Goal: Communication & Community: Participate in discussion

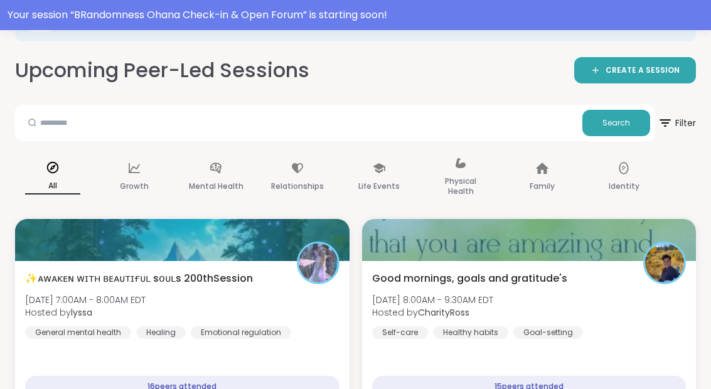
click at [388, 13] on div "Your session “ BRandomness Ohana Check-in & Open Forum ” is starting soon!" at bounding box center [356, 15] width 696 height 15
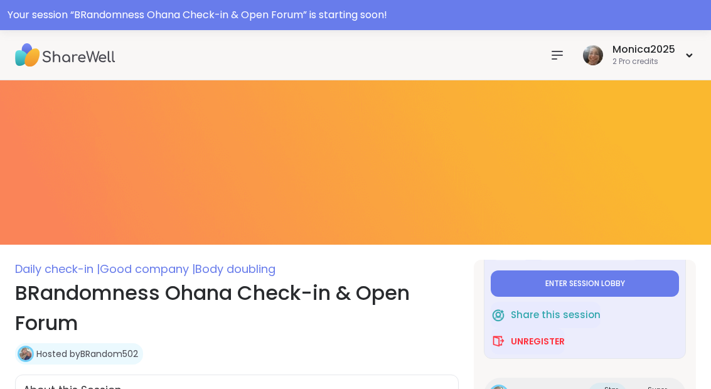
scroll to position [120, 0]
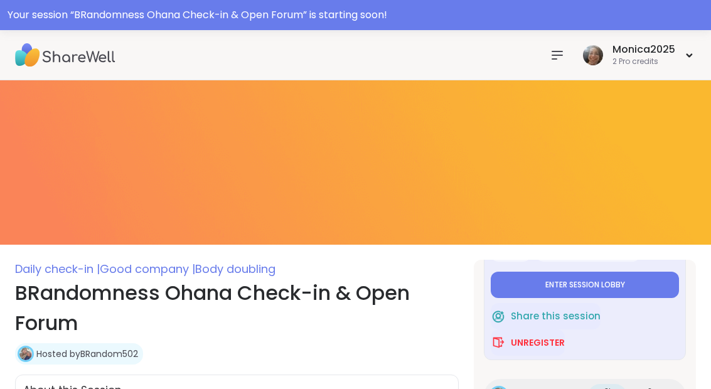
click at [612, 290] on span "Enter session lobby" at bounding box center [585, 285] width 80 height 10
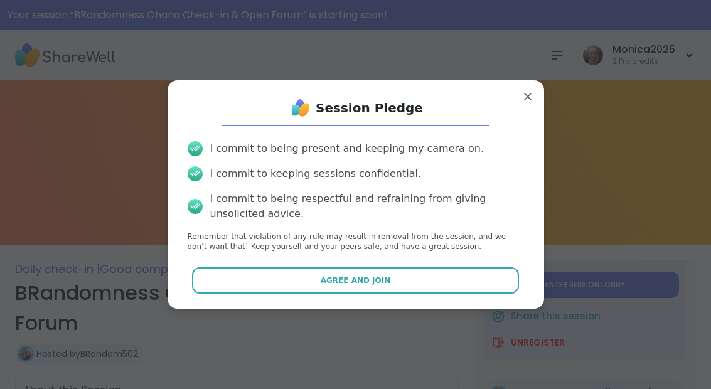
click at [469, 282] on button "Agree and Join" at bounding box center [355, 280] width 327 height 26
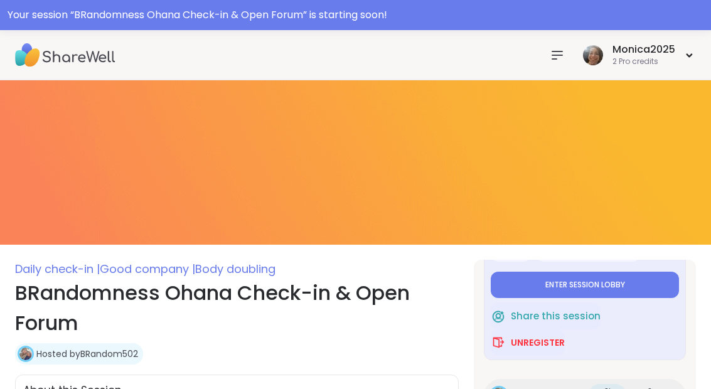
type textarea "*"
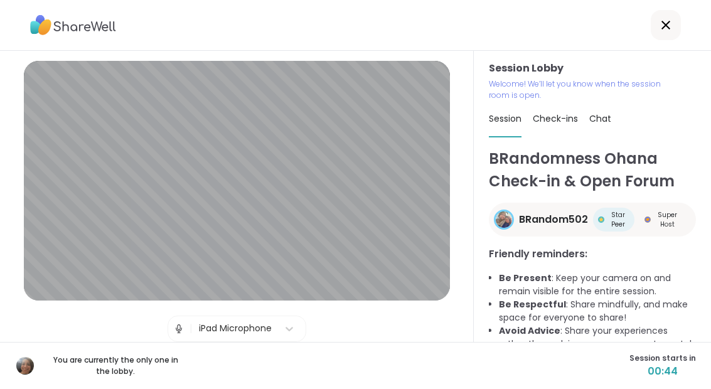
click at [586, 284] on li "Be Present : Keep your camera on and remain visible for the entire session." at bounding box center [597, 285] width 197 height 26
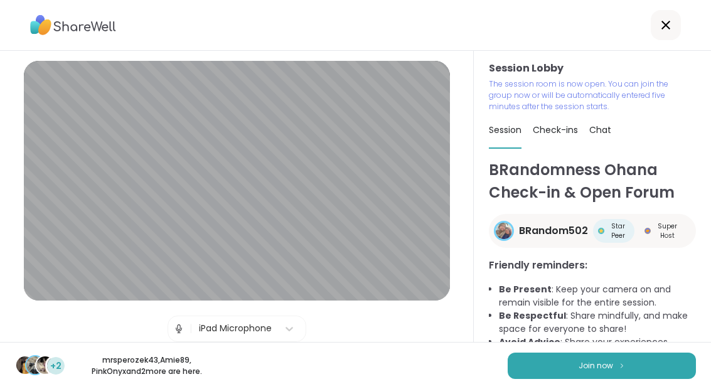
click at [624, 368] on img at bounding box center [622, 365] width 8 height 7
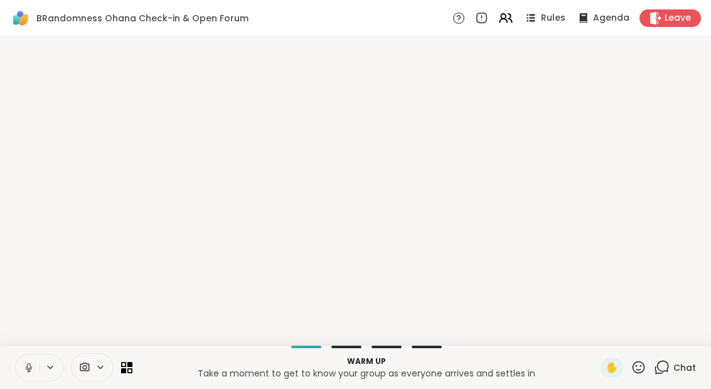
scroll to position [0, 0]
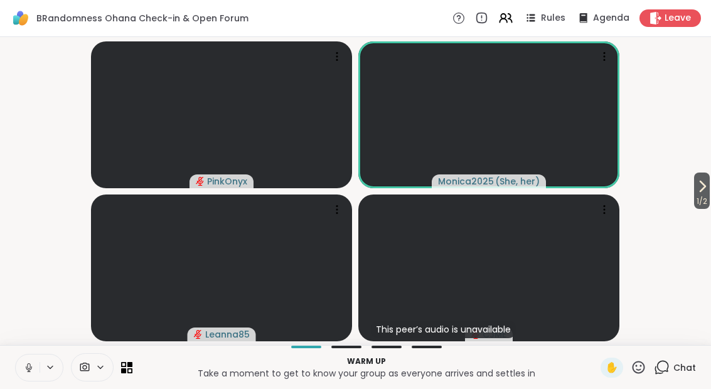
click at [701, 202] on span "1 / 2" at bounding box center [702, 201] width 16 height 15
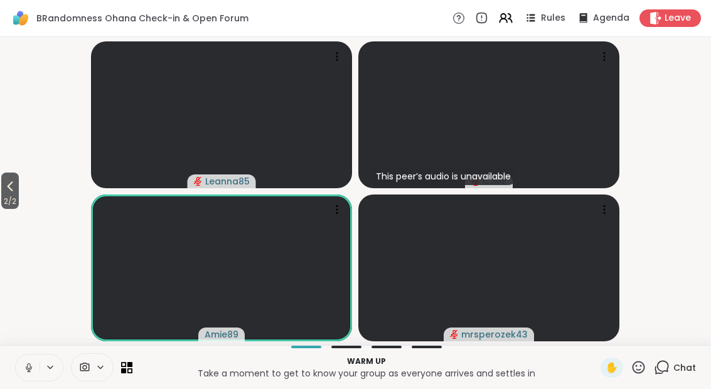
click at [3, 196] on span "2 / 2" at bounding box center [10, 201] width 18 height 15
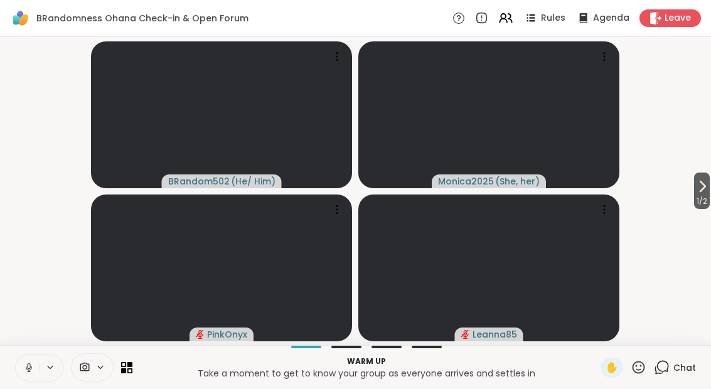
click at [694, 183] on button "1 / 2" at bounding box center [702, 191] width 16 height 36
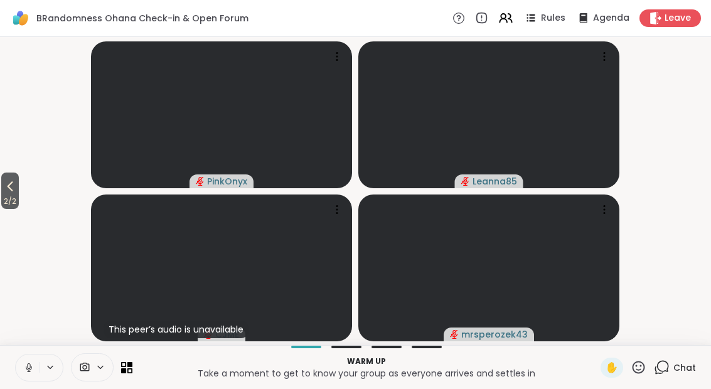
click at [9, 189] on icon at bounding box center [10, 186] width 15 height 15
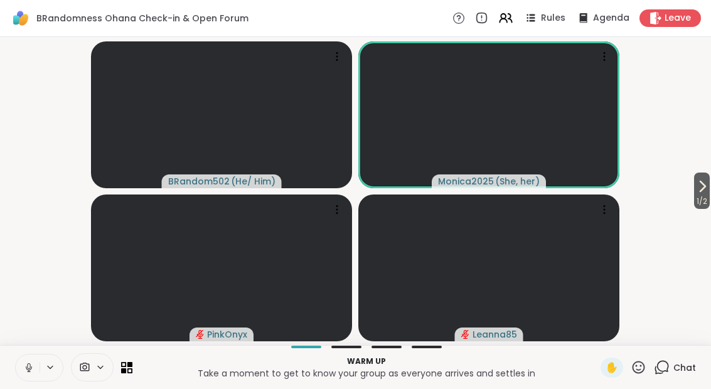
click at [708, 174] on button "1 / 2" at bounding box center [702, 191] width 16 height 36
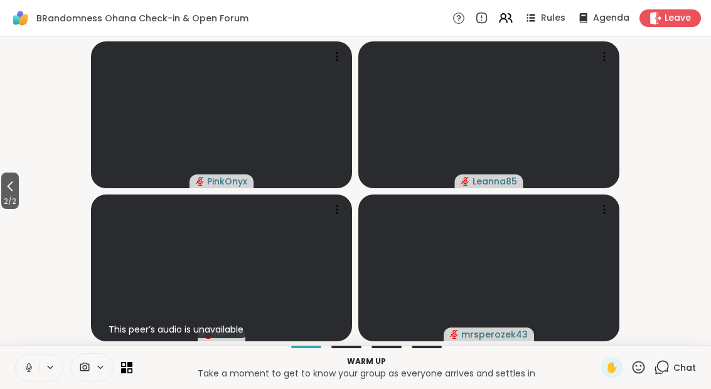
click at [4, 197] on span "2 / 2" at bounding box center [10, 201] width 18 height 15
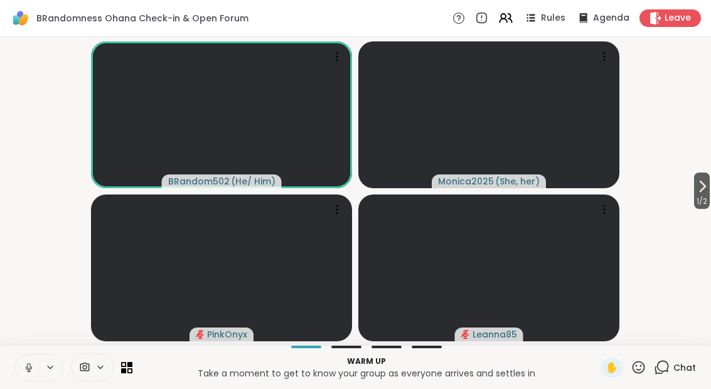
click at [30, 363] on icon at bounding box center [28, 367] width 11 height 11
click at [17, 359] on button at bounding box center [28, 367] width 24 height 26
click at [16, 375] on button at bounding box center [28, 367] width 24 height 26
click at [694, 199] on span "1 / 2" at bounding box center [702, 201] width 16 height 15
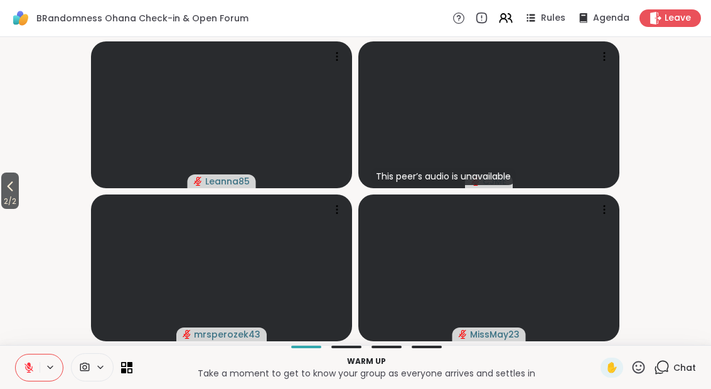
click at [29, 181] on video-player-container "2 / 2 Leanna85 This peer’s audio is unavailable CJME mrsperozek43 MissMay23" at bounding box center [356, 191] width 696 height 298
click at [9, 201] on span "2 / 2" at bounding box center [10, 201] width 18 height 15
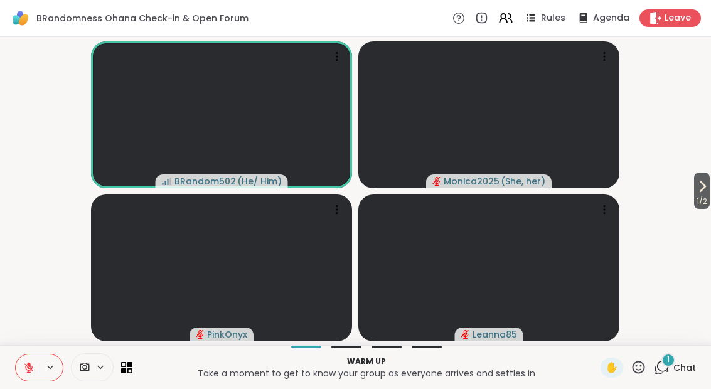
click at [671, 361] on div "1" at bounding box center [668, 360] width 14 height 14
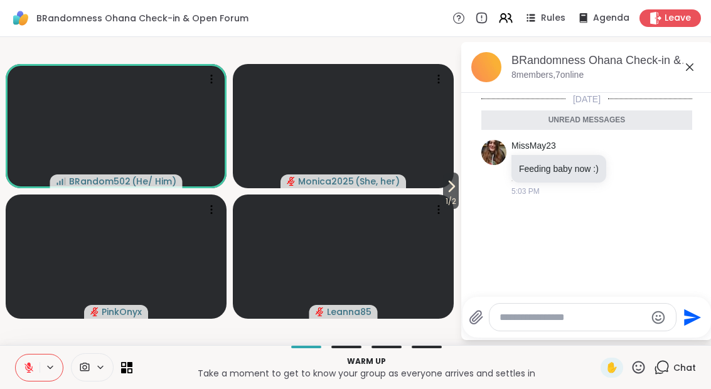
click at [443, 196] on span "1 / 2" at bounding box center [451, 201] width 16 height 15
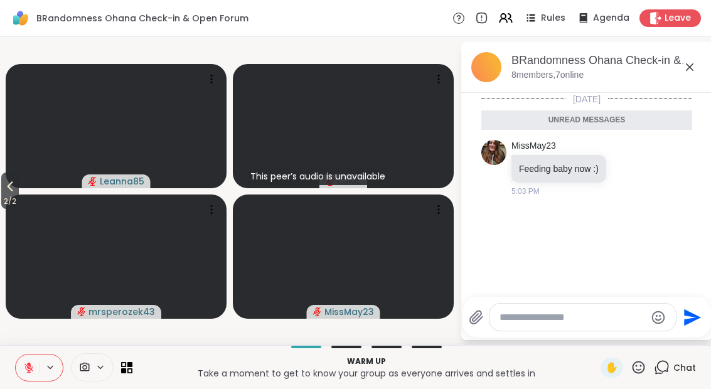
click at [6, 192] on icon at bounding box center [10, 186] width 15 height 15
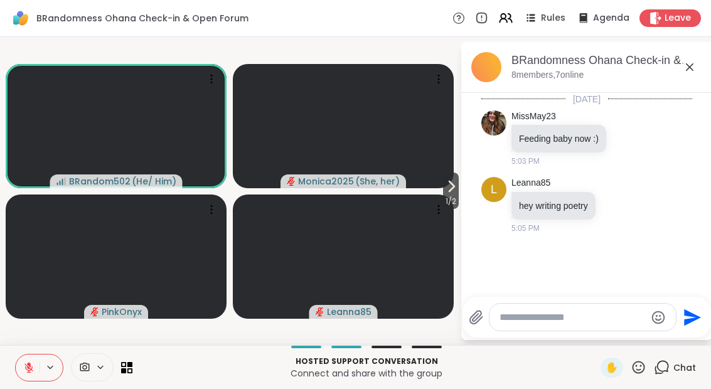
click at [463, 201] on div "[DATE] MissMay23 Feeding baby now :) 5:03 PM L Leanna85 hey writing poetry 5:05…" at bounding box center [586, 166] width 251 height 146
click at [447, 194] on icon at bounding box center [451, 186] width 15 height 15
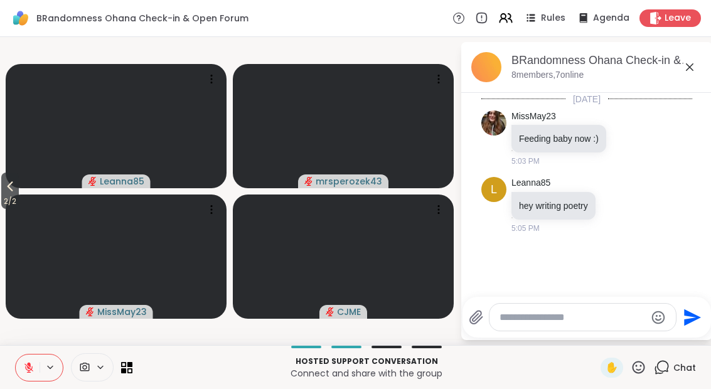
click at [6, 183] on icon at bounding box center [10, 186] width 15 height 15
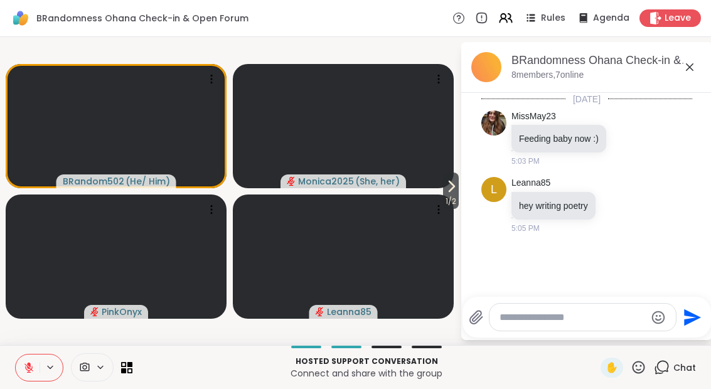
click at [25, 363] on icon at bounding box center [28, 367] width 11 height 11
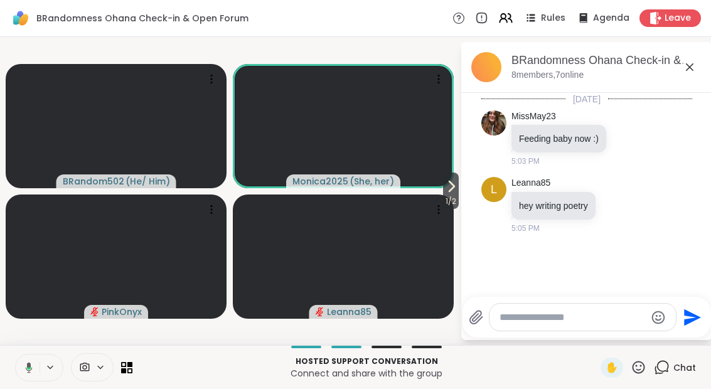
click at [14, 379] on button at bounding box center [27, 367] width 26 height 26
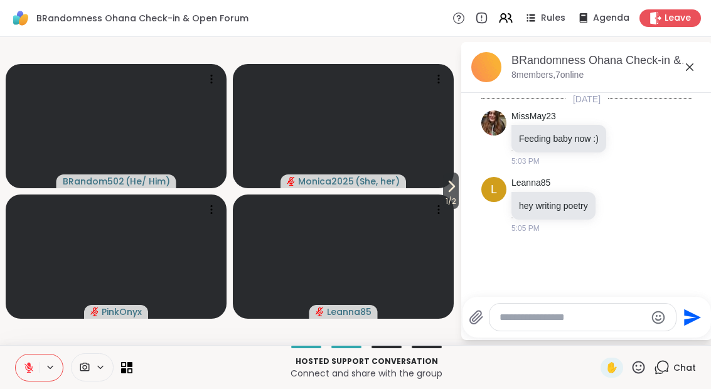
click at [446, 194] on span "1 / 2" at bounding box center [451, 201] width 16 height 15
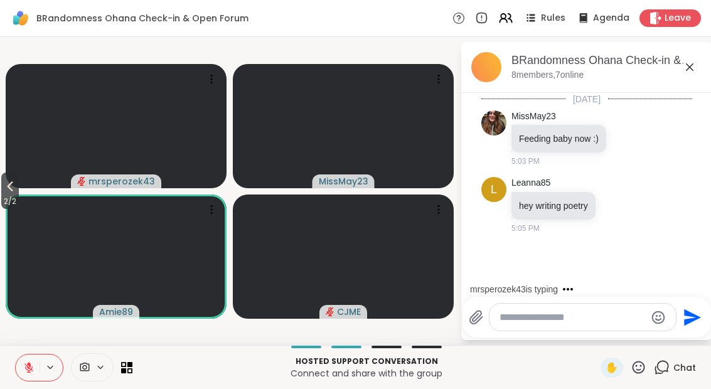
scroll to position [78, 0]
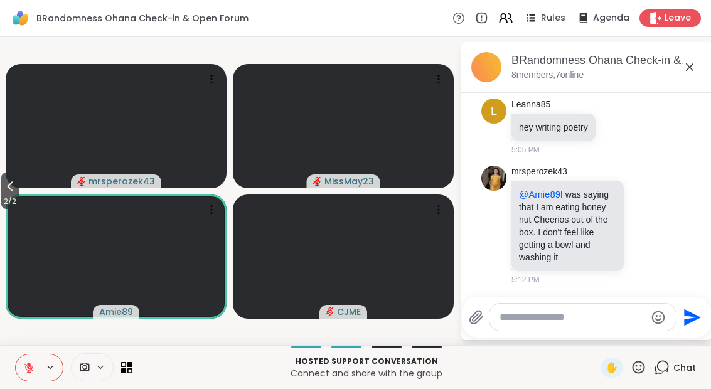
click at [11, 198] on span "2 / 2" at bounding box center [10, 201] width 18 height 15
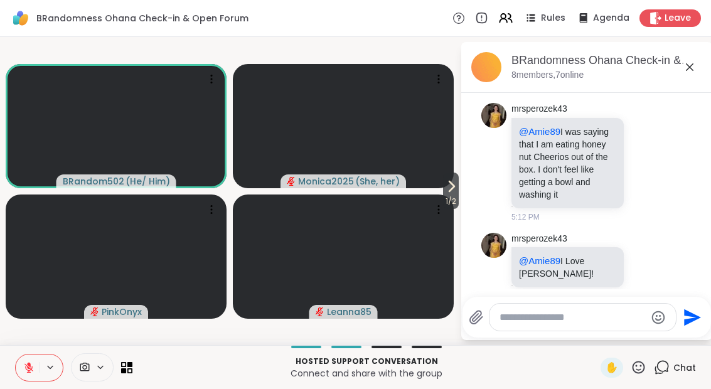
scroll to position [145, 0]
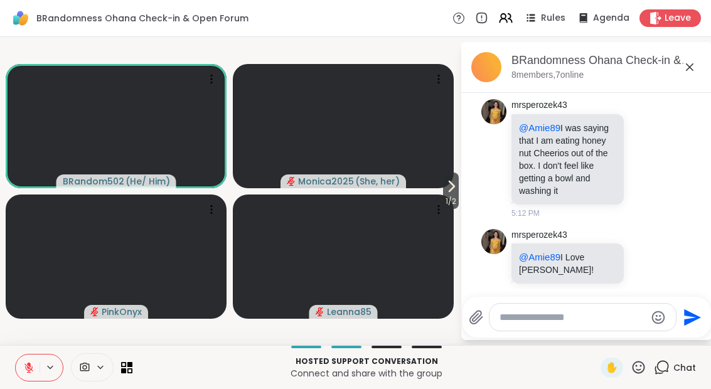
click at [450, 200] on span "1 / 2" at bounding box center [451, 201] width 16 height 15
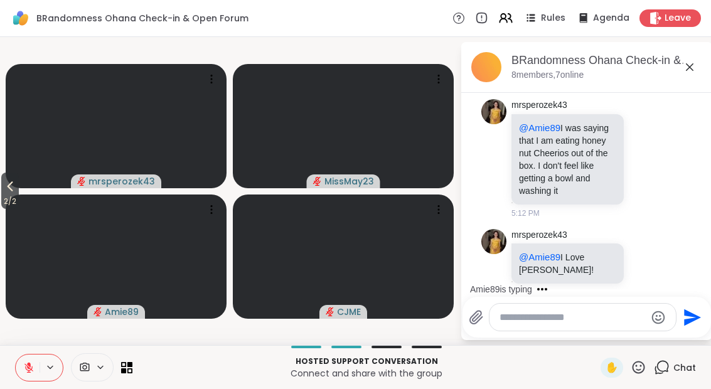
click at [3, 193] on button "2 / 2" at bounding box center [10, 191] width 18 height 36
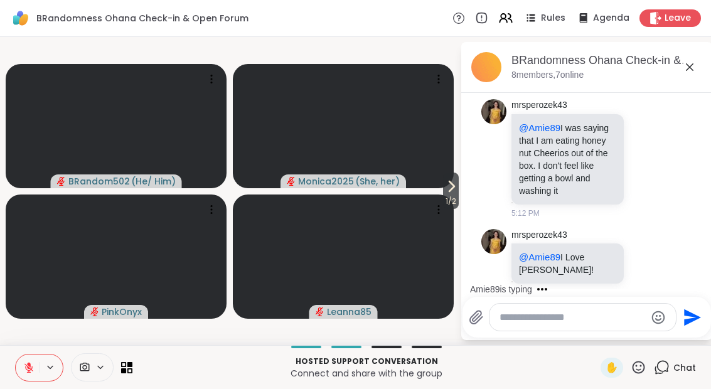
click at [28, 363] on icon at bounding box center [29, 364] width 4 height 5
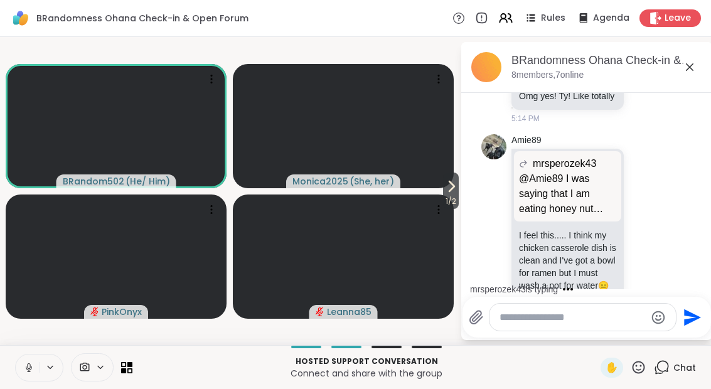
scroll to position [580, 0]
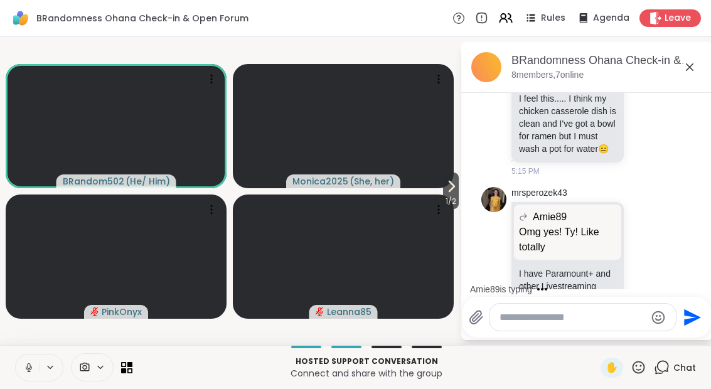
click at [459, 201] on span "1 / 2" at bounding box center [451, 201] width 16 height 15
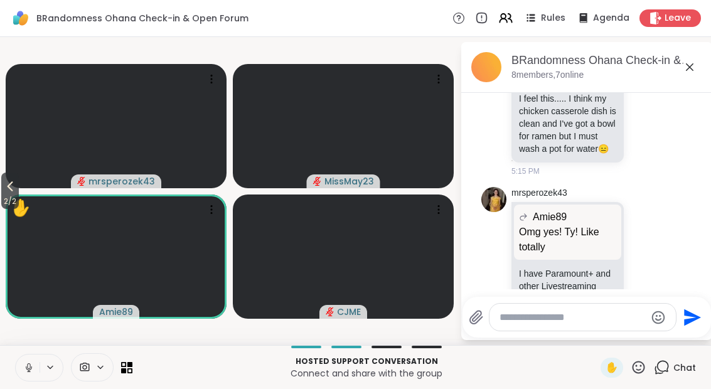
click at [2, 195] on span "2 / 2" at bounding box center [10, 201] width 18 height 15
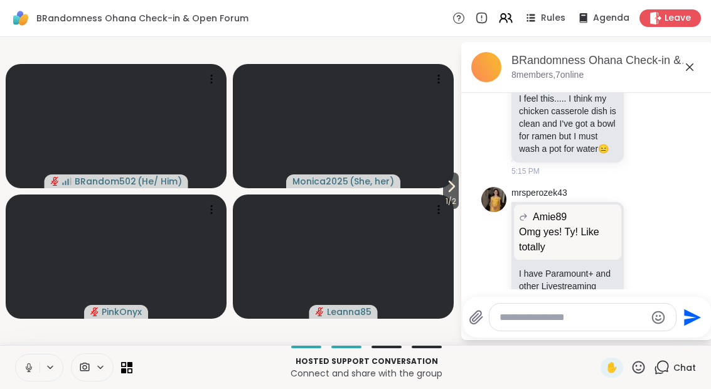
click at [449, 209] on span "1 / 2" at bounding box center [451, 201] width 16 height 15
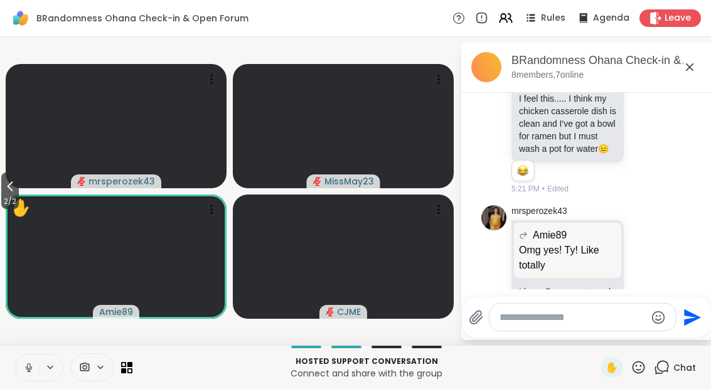
click at [19, 200] on span "2 / 2" at bounding box center [10, 201] width 18 height 15
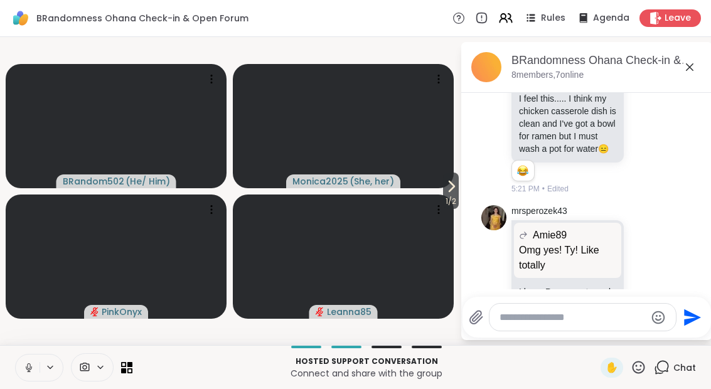
click at [443, 181] on button "1 / 2" at bounding box center [451, 191] width 16 height 36
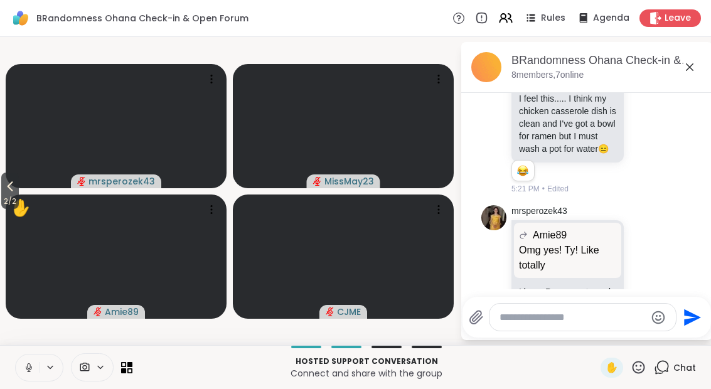
click at [19, 182] on button "2 / 2" at bounding box center [10, 191] width 18 height 36
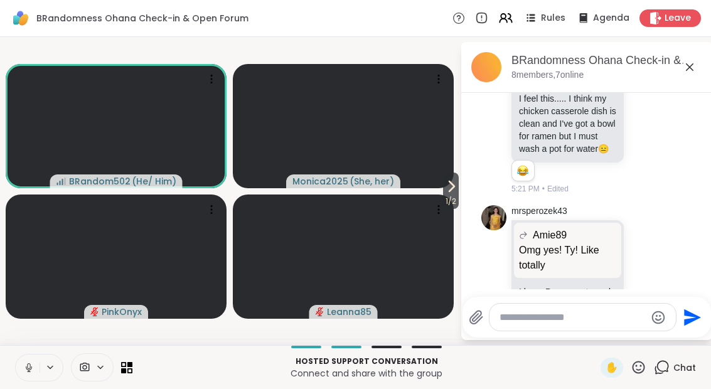
click at [36, 371] on button at bounding box center [28, 367] width 24 height 26
click at [11, 365] on div "Hosted support conversation Connect and share with the group ✋ Chat" at bounding box center [355, 367] width 711 height 44
click at [38, 369] on button at bounding box center [28, 367] width 24 height 26
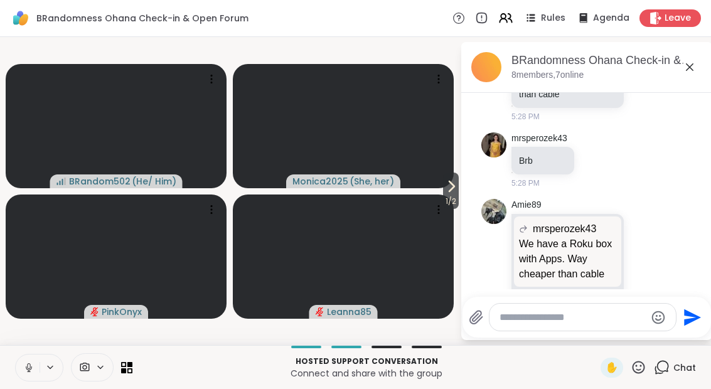
scroll to position [1211, 0]
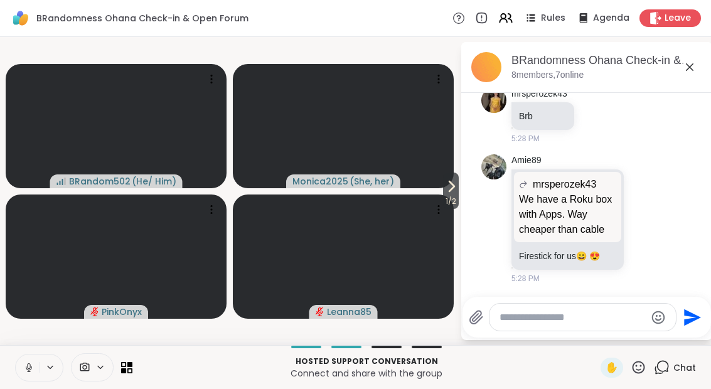
click at [456, 196] on span "1 / 2" at bounding box center [451, 201] width 16 height 15
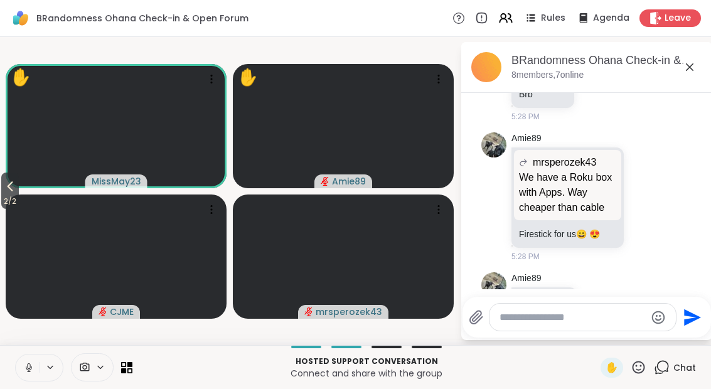
click at [33, 366] on icon at bounding box center [28, 367] width 11 height 11
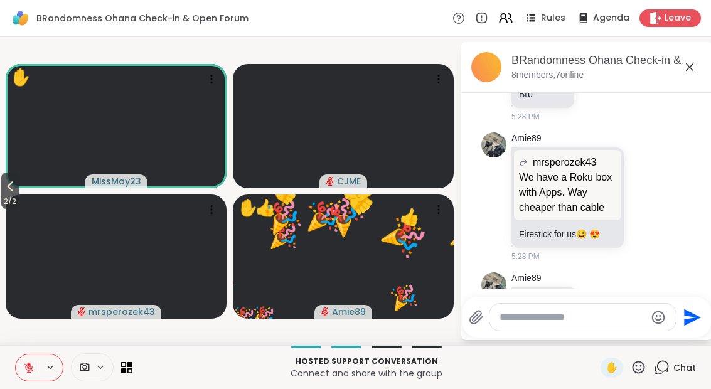
click at [646, 371] on icon at bounding box center [639, 367] width 16 height 16
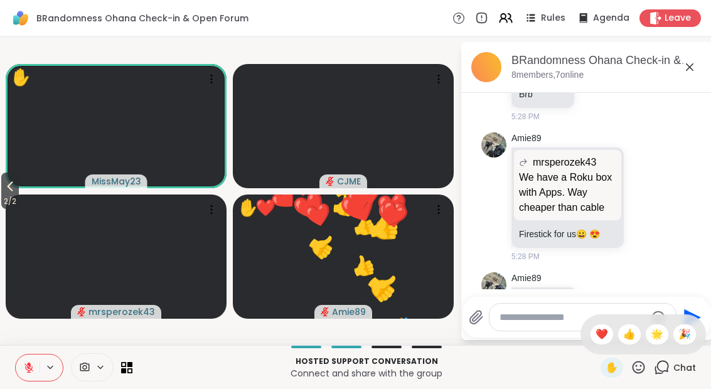
click at [602, 339] on span "❤️" at bounding box center [601, 334] width 13 height 15
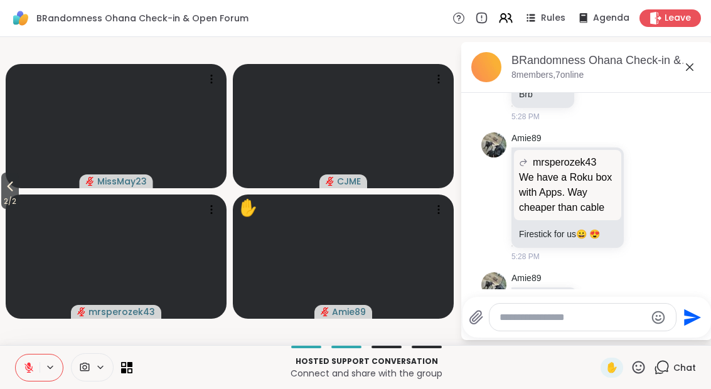
click at [11, 189] on icon at bounding box center [10, 186] width 15 height 15
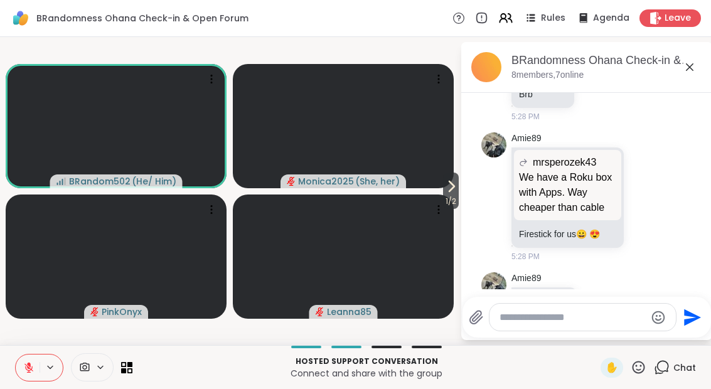
click at [29, 368] on icon at bounding box center [28, 367] width 9 height 9
click at [452, 186] on icon at bounding box center [451, 186] width 5 height 10
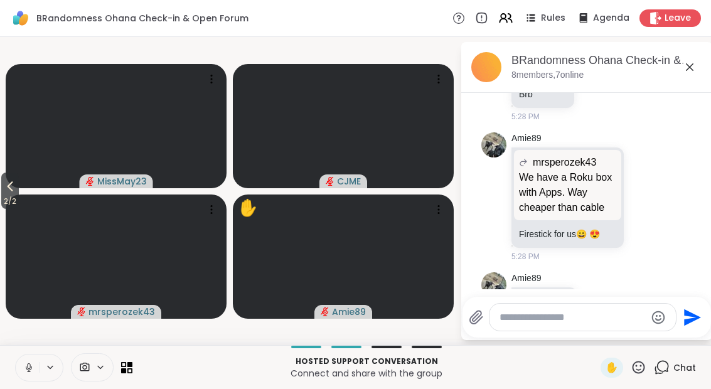
click at [608, 377] on div "✋" at bounding box center [611, 368] width 23 height 20
click at [35, 361] on button at bounding box center [28, 367] width 24 height 26
click at [11, 208] on span "2 / 2" at bounding box center [10, 201] width 18 height 15
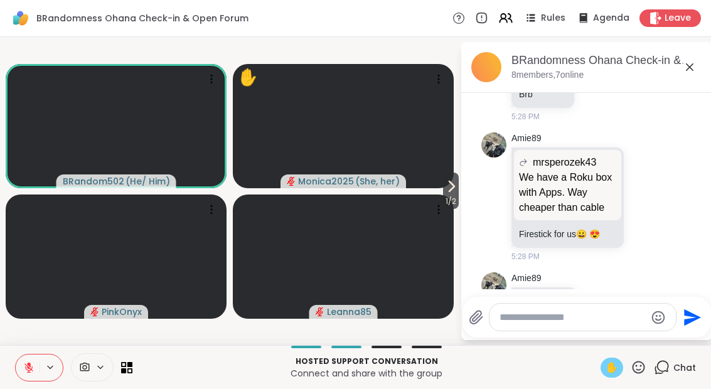
click at [36, 380] on button at bounding box center [28, 367] width 24 height 26
click at [619, 372] on div "✋" at bounding box center [611, 368] width 23 height 20
click at [453, 201] on span "1 / 2" at bounding box center [451, 201] width 16 height 15
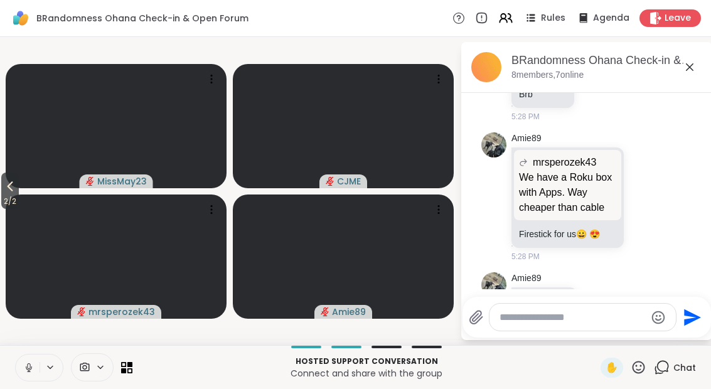
click at [4, 195] on span "2 / 2" at bounding box center [10, 201] width 18 height 15
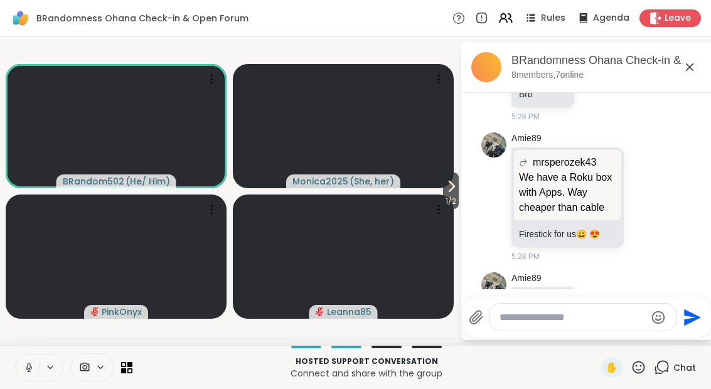
scroll to position [1328, 0]
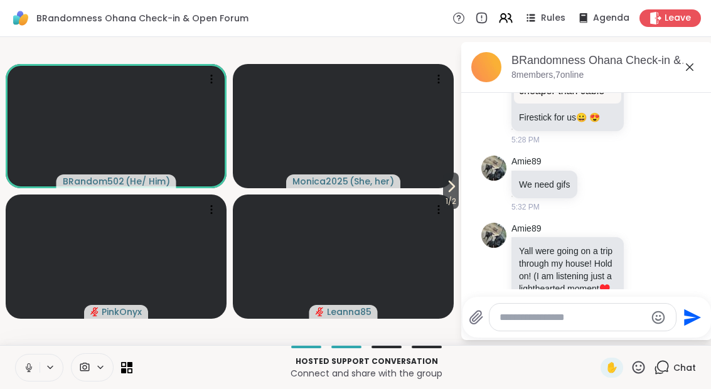
click at [457, 195] on span "1 / 2" at bounding box center [451, 201] width 16 height 15
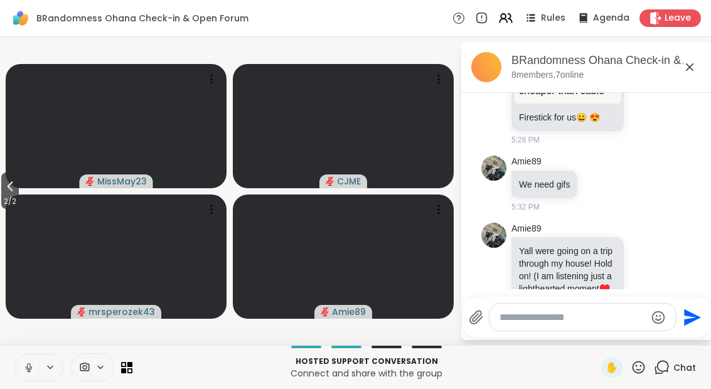
click at [3, 193] on button "2 / 2" at bounding box center [10, 191] width 18 height 36
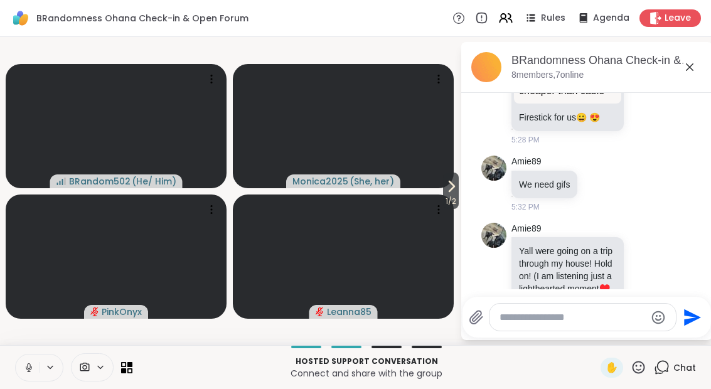
click at [449, 193] on icon at bounding box center [451, 186] width 15 height 15
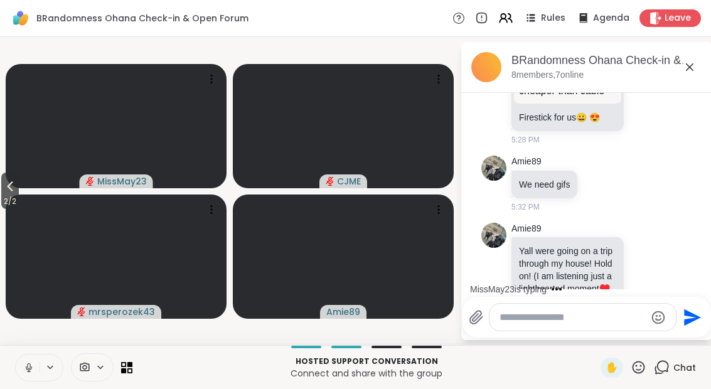
scroll to position [1420, 0]
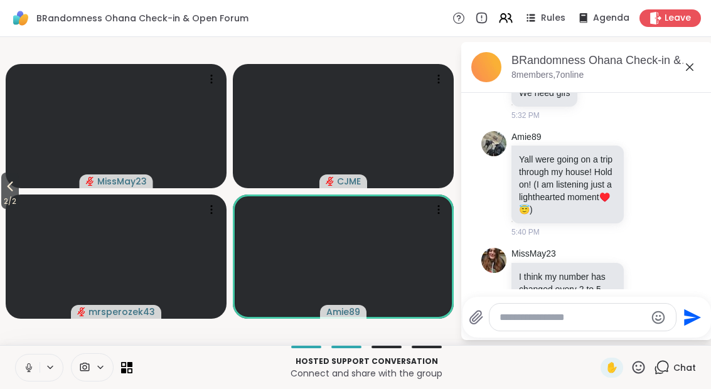
click at [3, 194] on button "2 / 2" at bounding box center [10, 191] width 18 height 36
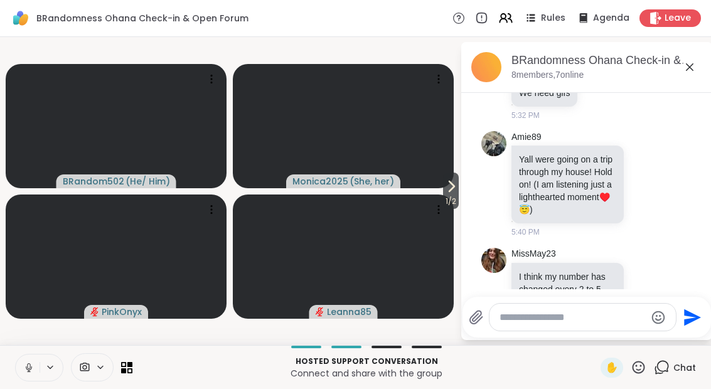
click at [449, 190] on icon at bounding box center [451, 186] width 5 height 10
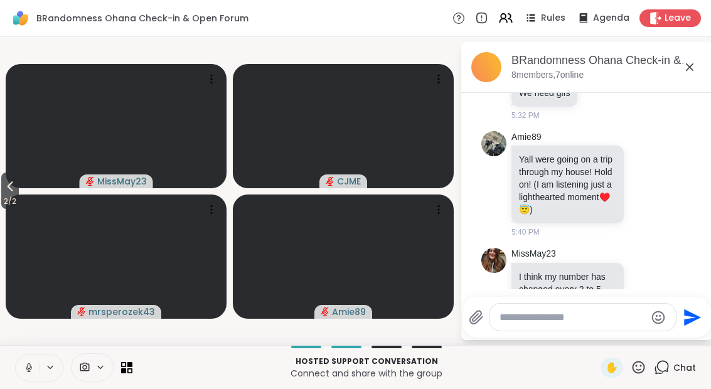
click at [18, 198] on span "2 / 2" at bounding box center [10, 201] width 18 height 15
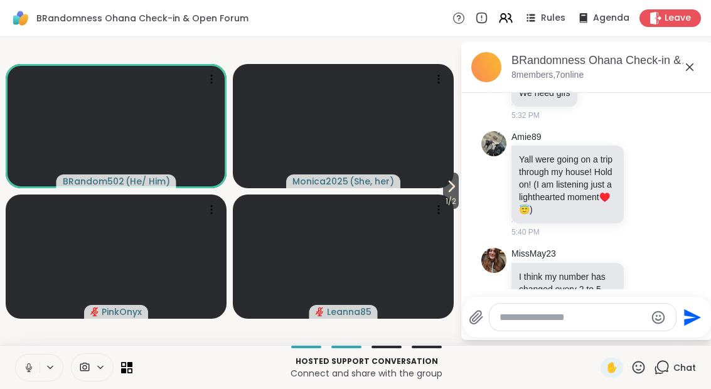
click at [457, 193] on icon at bounding box center [451, 186] width 15 height 15
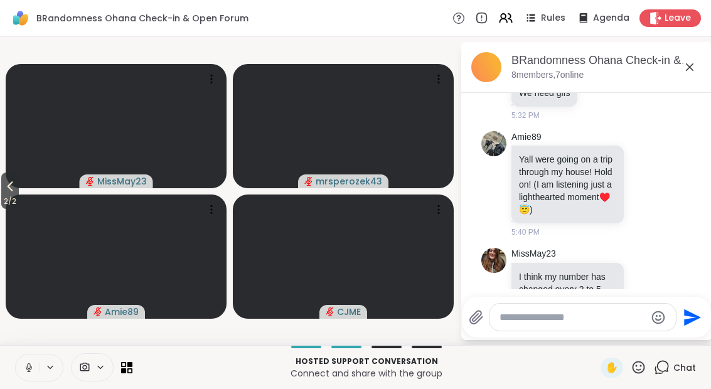
click at [31, 373] on button at bounding box center [28, 367] width 24 height 26
click at [14, 200] on span "2 / 2" at bounding box center [10, 201] width 18 height 15
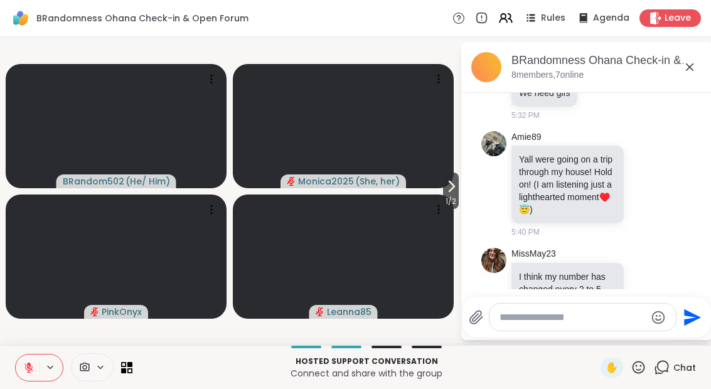
click at [582, 322] on textarea "Type your message" at bounding box center [572, 317] width 146 height 13
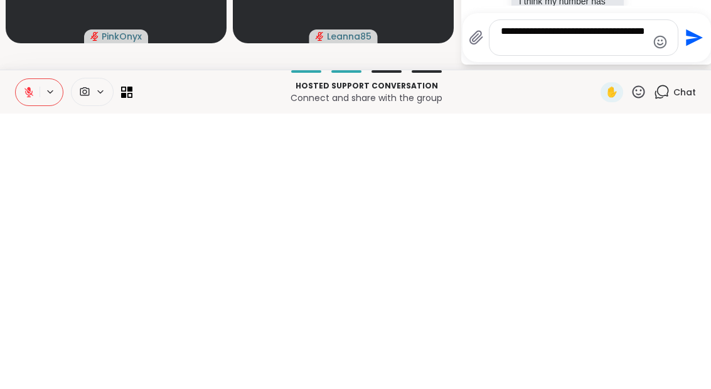
type textarea "**********"
click at [698, 303] on icon "Send" at bounding box center [693, 313] width 20 height 20
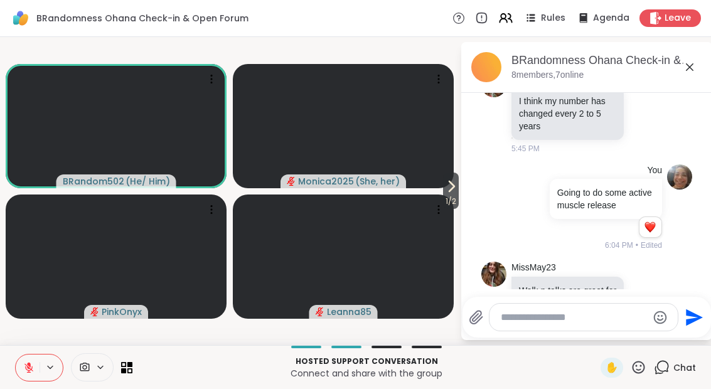
scroll to position [1700, 0]
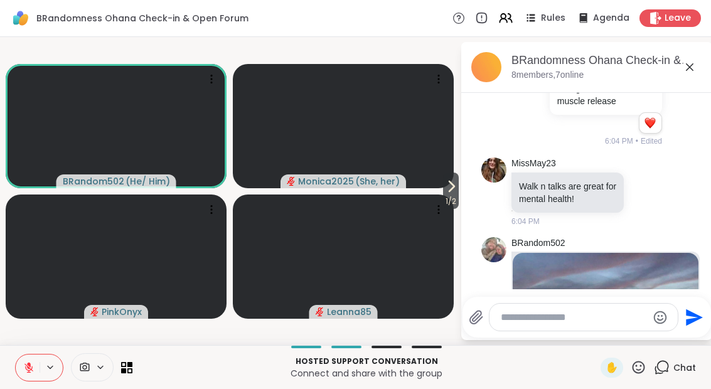
click at [35, 373] on button at bounding box center [28, 367] width 24 height 26
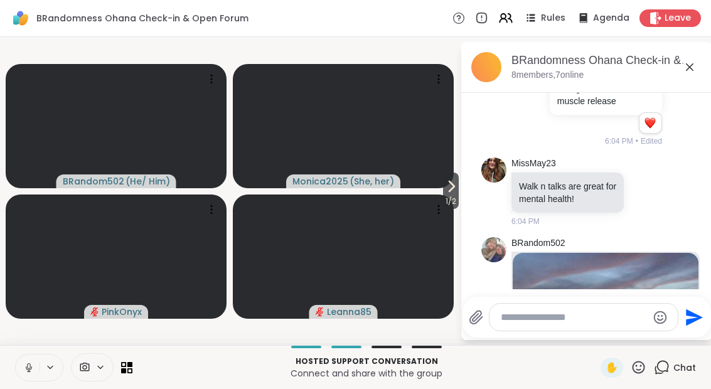
click at [28, 375] on button at bounding box center [28, 367] width 24 height 26
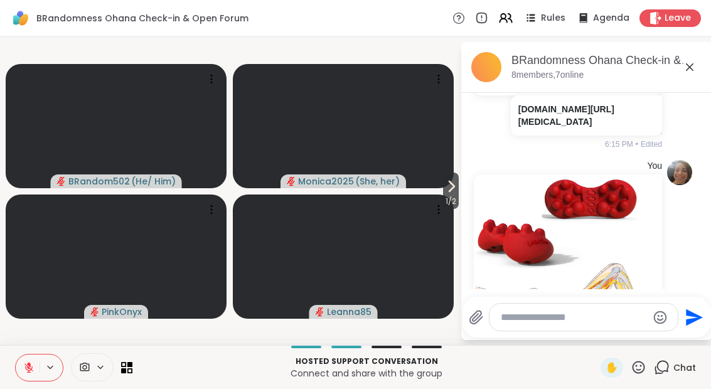
scroll to position [3774, 0]
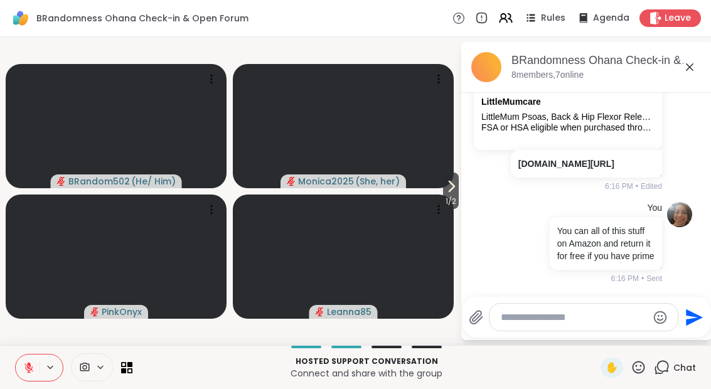
click at [30, 380] on button at bounding box center [28, 367] width 24 height 26
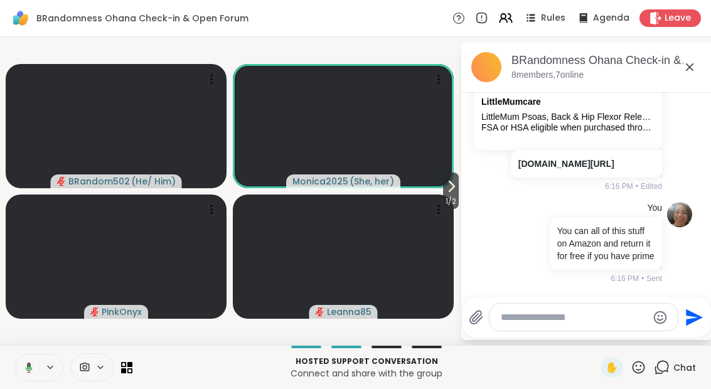
click at [28, 375] on button at bounding box center [27, 367] width 26 height 26
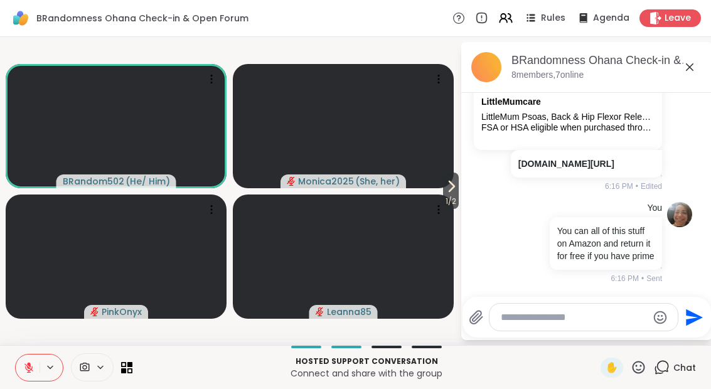
click at [26, 371] on icon at bounding box center [28, 367] width 11 height 11
click at [36, 379] on button at bounding box center [27, 367] width 26 height 26
click at [33, 362] on icon at bounding box center [28, 367] width 11 height 11
click at [452, 196] on span "1 / 2" at bounding box center [451, 201] width 16 height 15
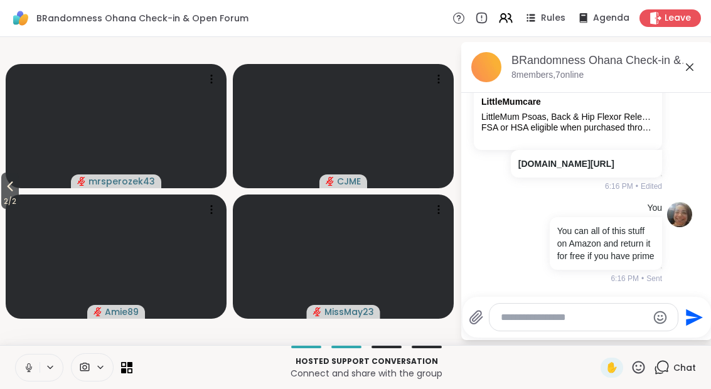
click at [3, 194] on button "2 / 2" at bounding box center [10, 191] width 18 height 36
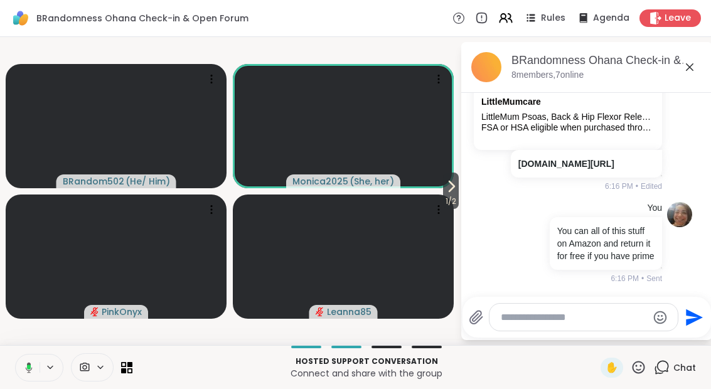
click at [21, 363] on button at bounding box center [27, 367] width 26 height 26
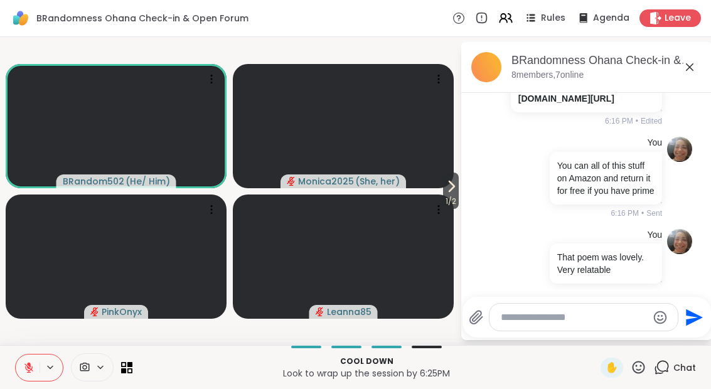
scroll to position [3853, 0]
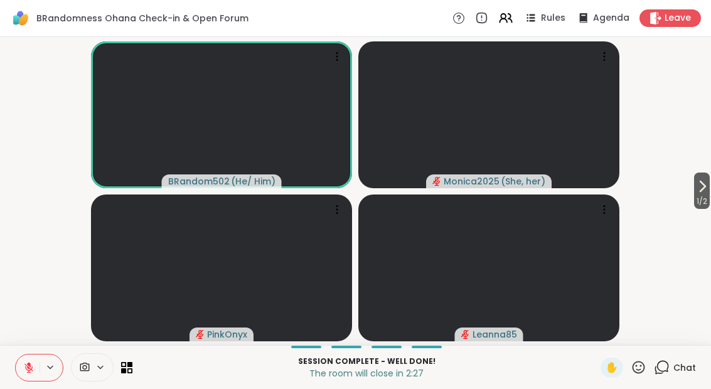
click at [21, 376] on button at bounding box center [28, 367] width 24 height 26
click at [33, 364] on icon at bounding box center [28, 367] width 11 height 11
click at [28, 376] on button at bounding box center [28, 367] width 24 height 26
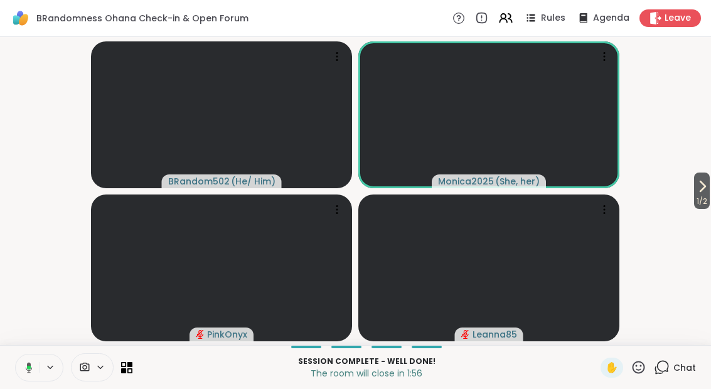
click at [29, 375] on button at bounding box center [27, 367] width 26 height 26
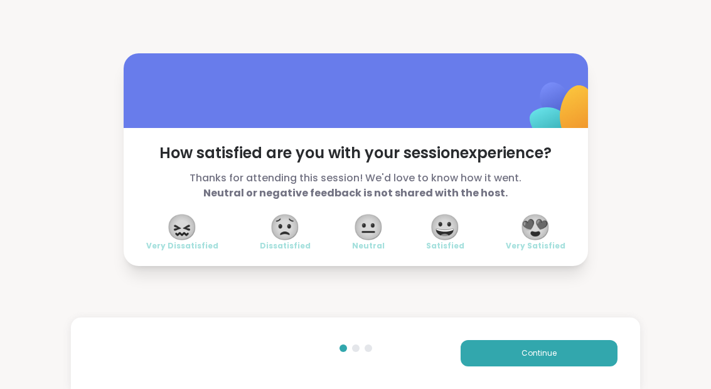
click at [430, 232] on div "😀 Satisfied" at bounding box center [445, 233] width 38 height 35
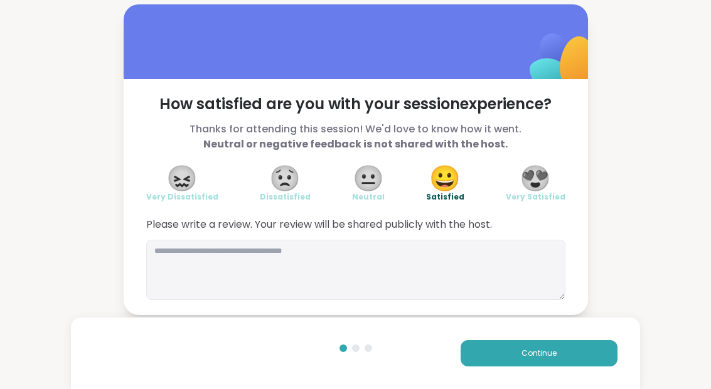
click at [476, 357] on button "Continue" at bounding box center [539, 353] width 157 height 26
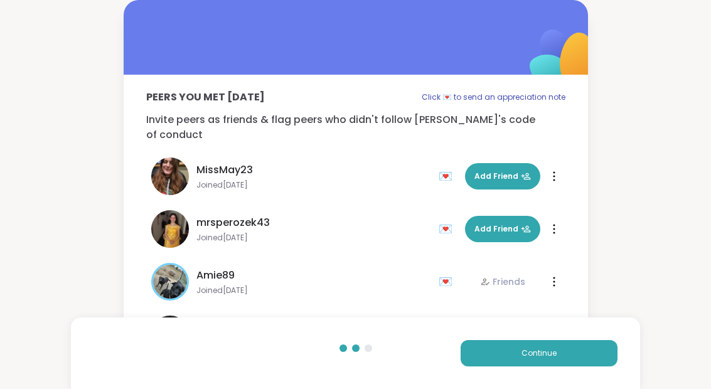
click at [481, 342] on button "Continue" at bounding box center [539, 353] width 157 height 26
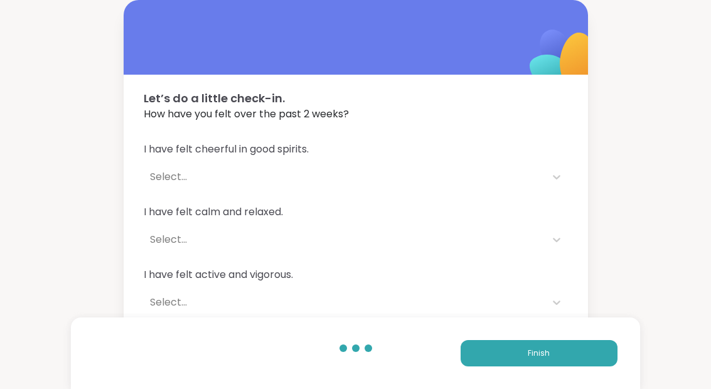
click at [483, 349] on button "Finish" at bounding box center [539, 353] width 157 height 26
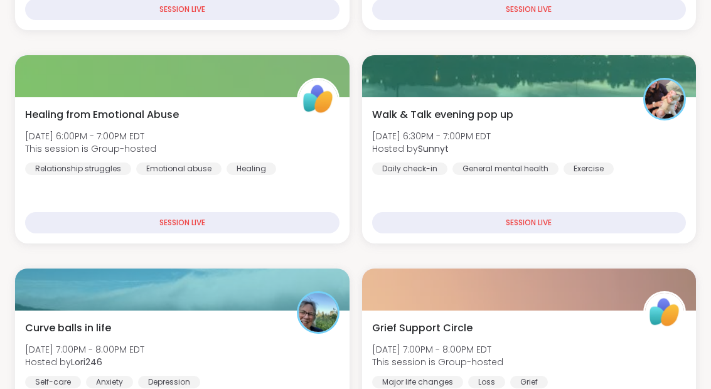
scroll to position [452, 0]
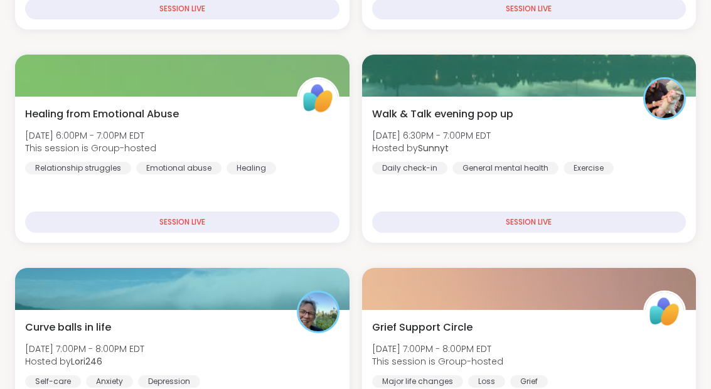
click at [502, 110] on span "Walk & Talk evening pop up" at bounding box center [442, 114] width 141 height 15
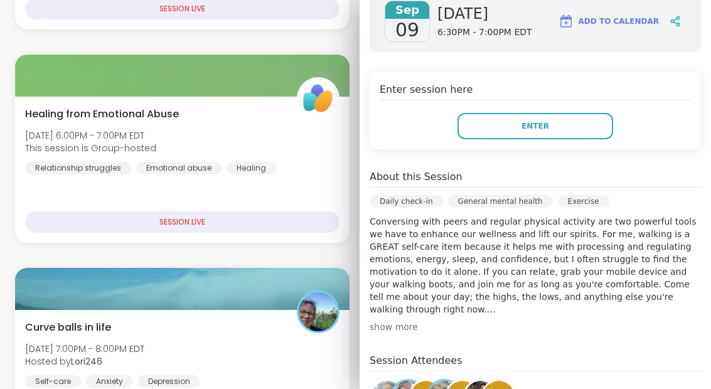
scroll to position [192, 0]
click at [501, 117] on button "Enter" at bounding box center [535, 127] width 156 height 26
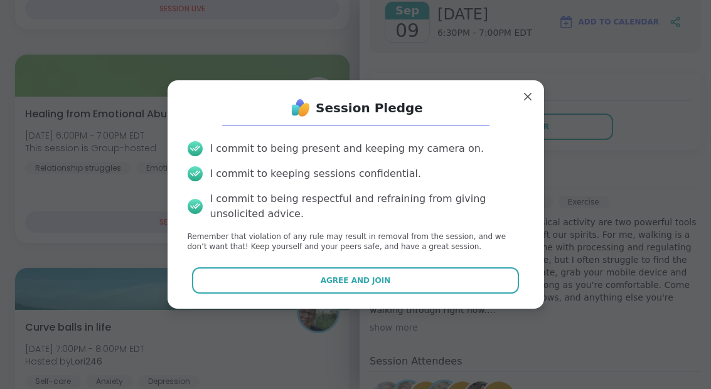
click at [342, 294] on button "Agree and Join" at bounding box center [355, 280] width 327 height 26
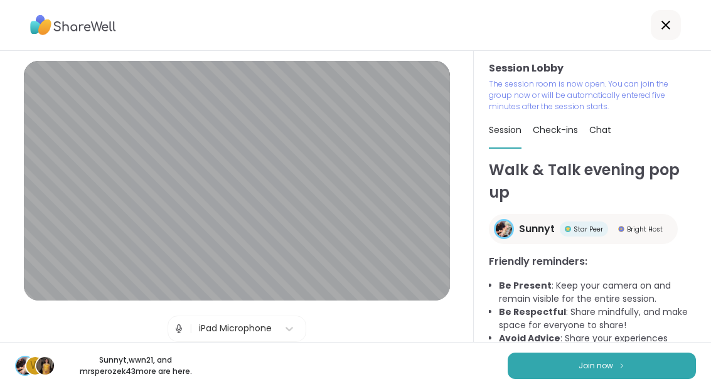
click at [600, 372] on button "Join now" at bounding box center [602, 366] width 188 height 26
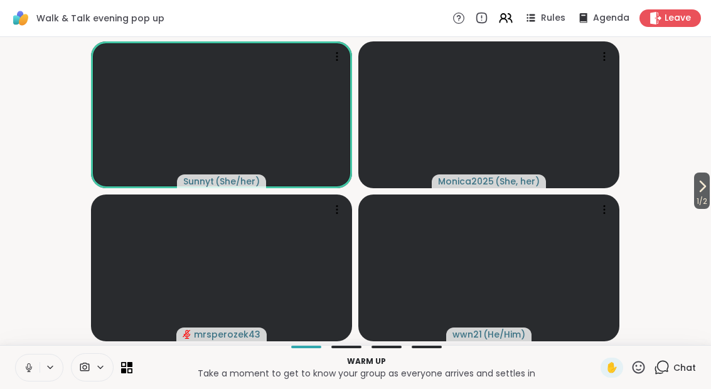
click at [694, 189] on button "1 / 2" at bounding box center [702, 191] width 16 height 36
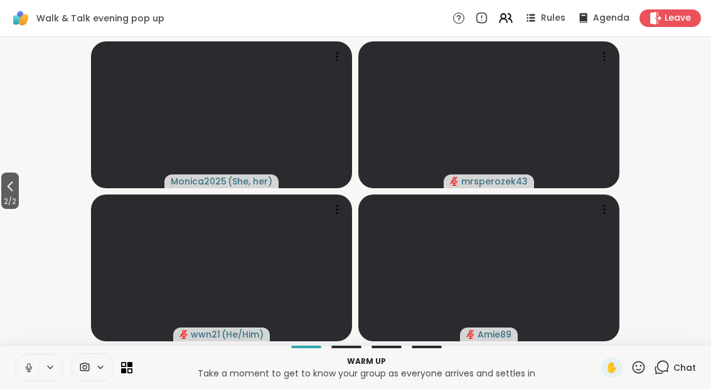
click at [19, 197] on span "2 / 2" at bounding box center [10, 201] width 18 height 15
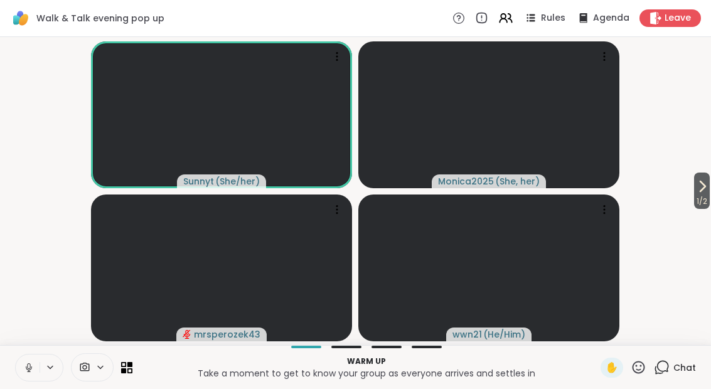
click at [708, 187] on button "1 / 2" at bounding box center [702, 191] width 16 height 36
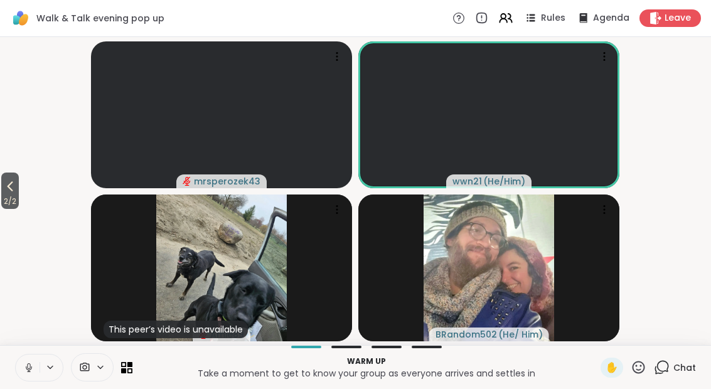
click at [6, 194] on span "2 / 2" at bounding box center [10, 201] width 18 height 15
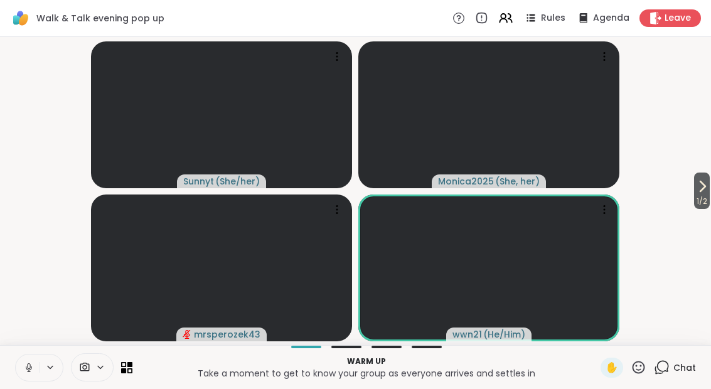
click at [708, 180] on button "1 / 2" at bounding box center [702, 191] width 16 height 36
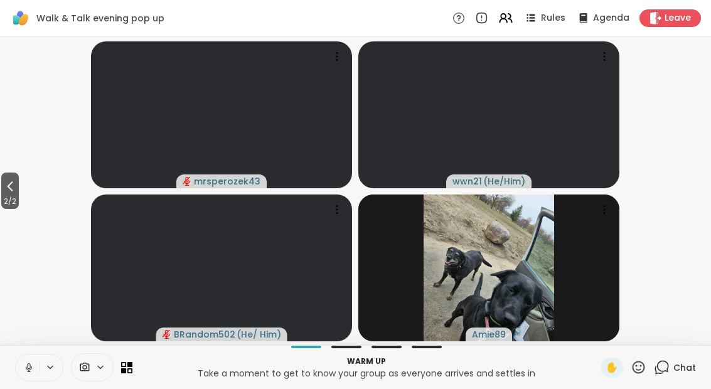
click at [3, 184] on button "2 / 2" at bounding box center [10, 191] width 18 height 36
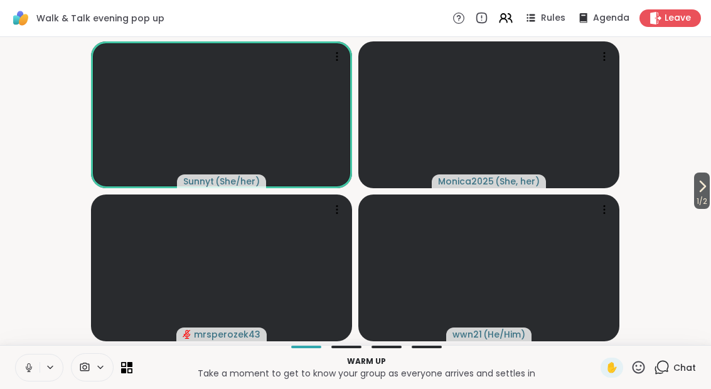
click at [30, 373] on button at bounding box center [28, 367] width 24 height 26
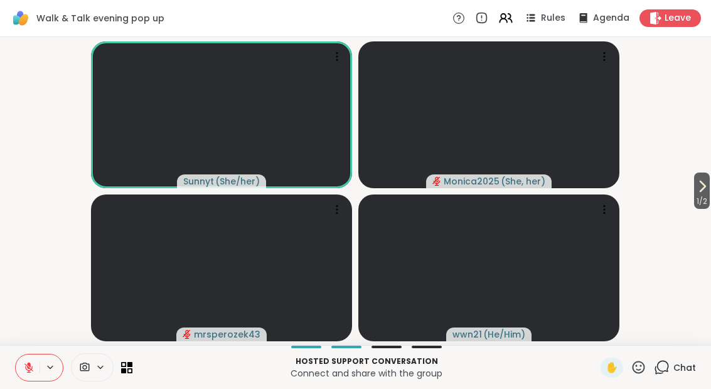
click at [700, 183] on icon at bounding box center [702, 186] width 5 height 10
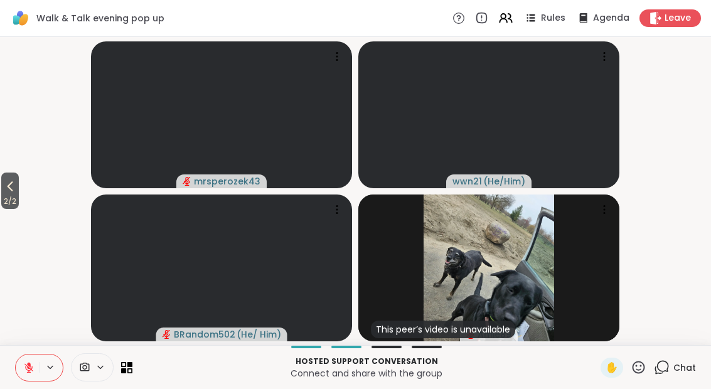
click at [7, 189] on icon at bounding box center [10, 186] width 15 height 15
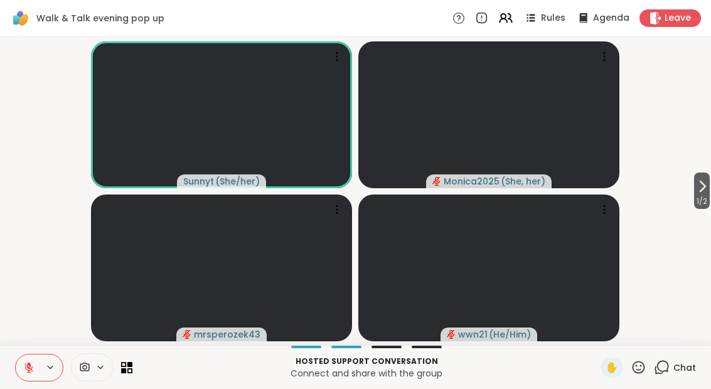
click at [705, 198] on span "1 / 2" at bounding box center [702, 201] width 16 height 15
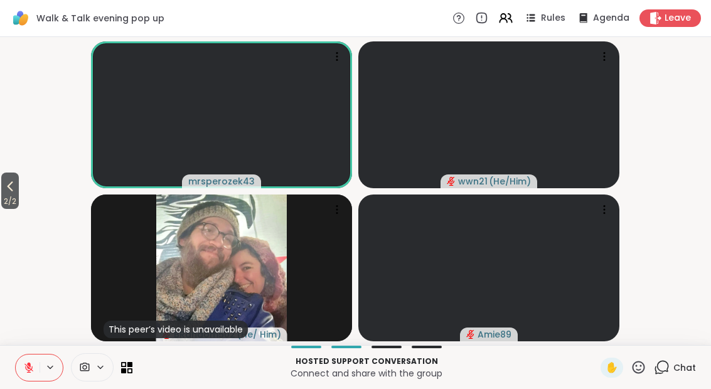
click at [8, 185] on icon at bounding box center [10, 186] width 15 height 15
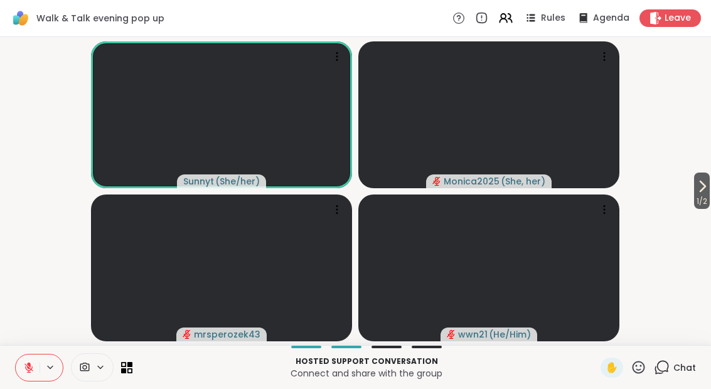
click at [706, 182] on icon at bounding box center [702, 186] width 15 height 15
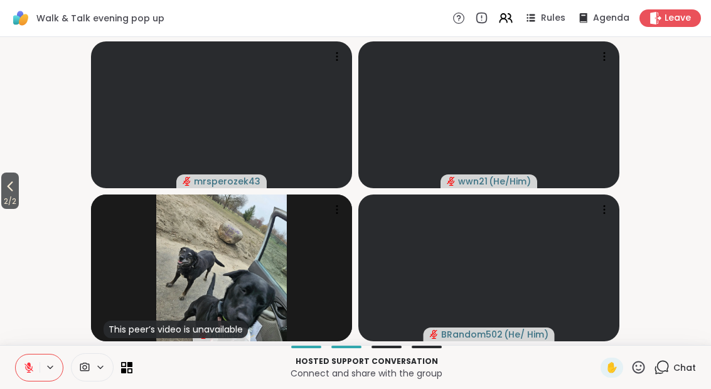
click at [13, 208] on span "2 / 2" at bounding box center [10, 201] width 18 height 15
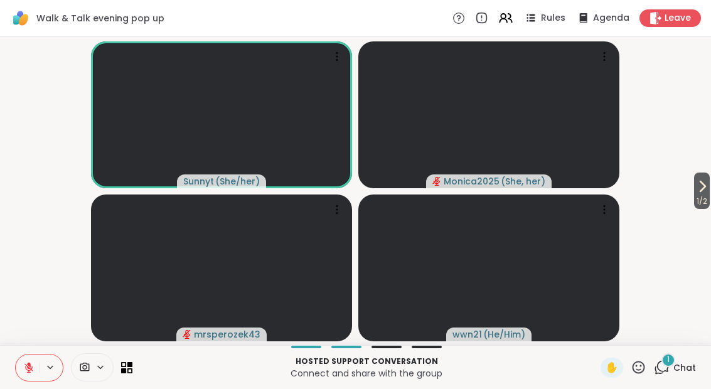
click at [25, 375] on button at bounding box center [28, 367] width 24 height 26
click at [708, 187] on icon at bounding box center [702, 186] width 15 height 15
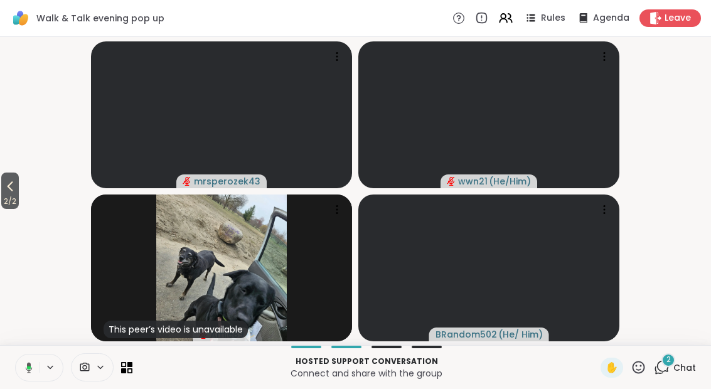
click at [676, 364] on span "Chat" at bounding box center [684, 367] width 23 height 13
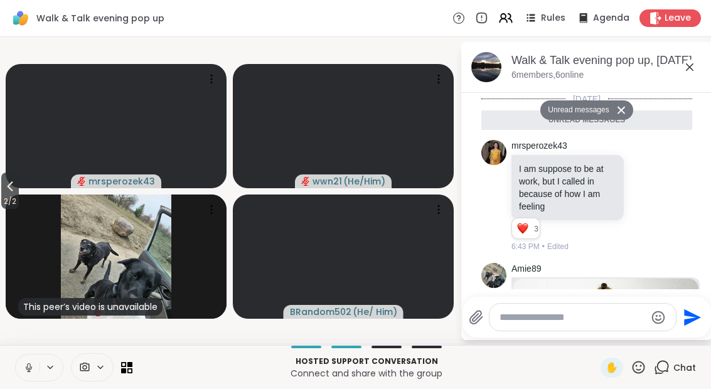
scroll to position [275, 0]
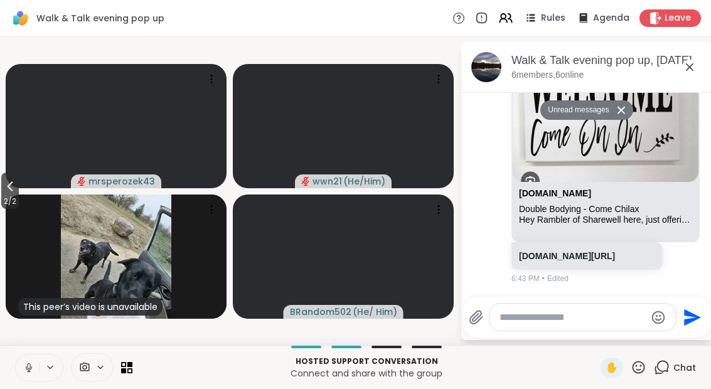
click at [1, 188] on button "2 / 2" at bounding box center [10, 191] width 18 height 36
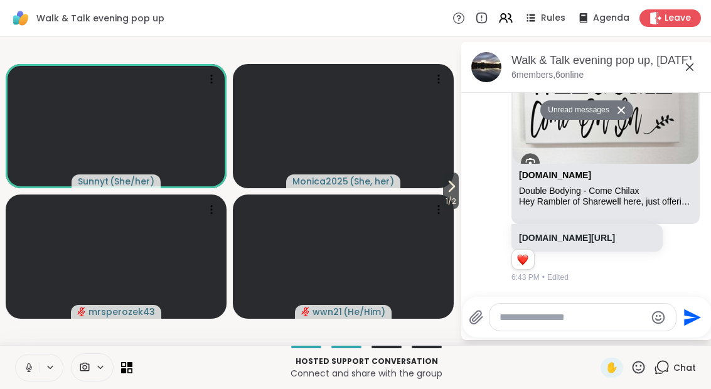
scroll to position [292, 0]
click at [456, 203] on span "1 / 2" at bounding box center [451, 201] width 16 height 15
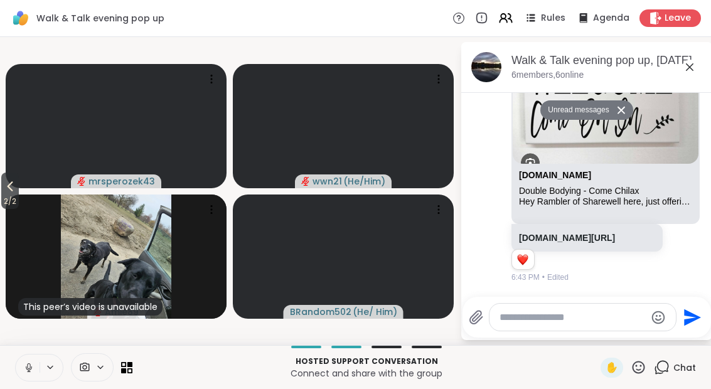
click at [3, 184] on button "2 / 2" at bounding box center [10, 191] width 18 height 36
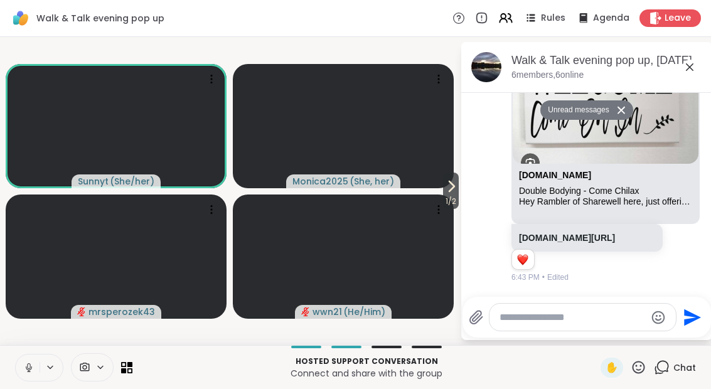
click at [458, 187] on button "1 / 2" at bounding box center [451, 191] width 16 height 36
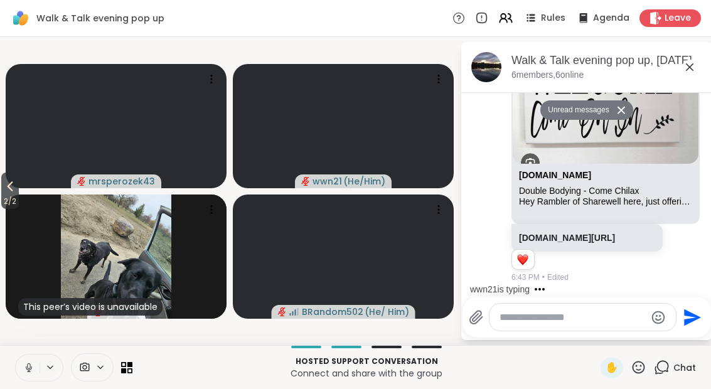
click at [27, 374] on button at bounding box center [28, 367] width 24 height 26
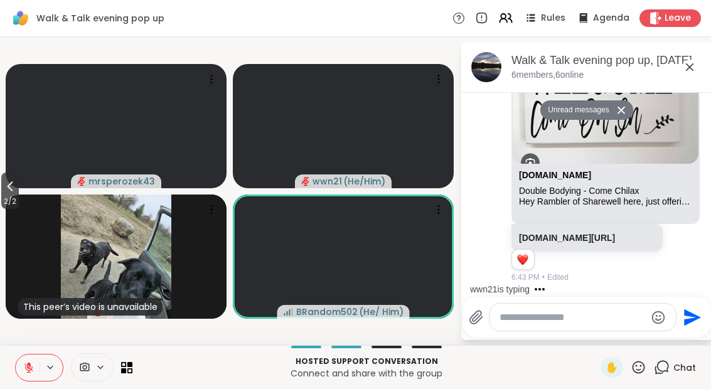
scroll to position [354, 0]
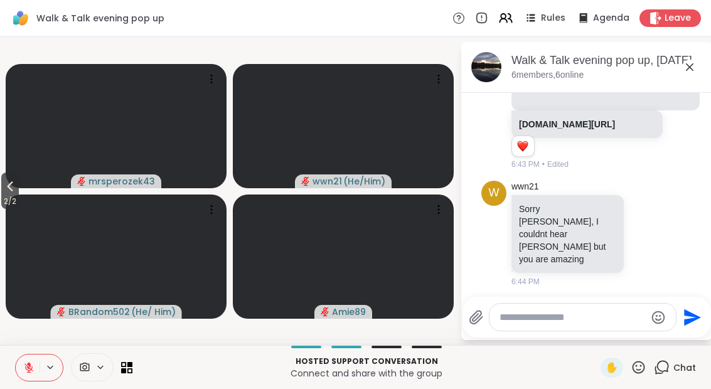
click at [531, 314] on textarea "Type your message" at bounding box center [572, 317] width 146 height 13
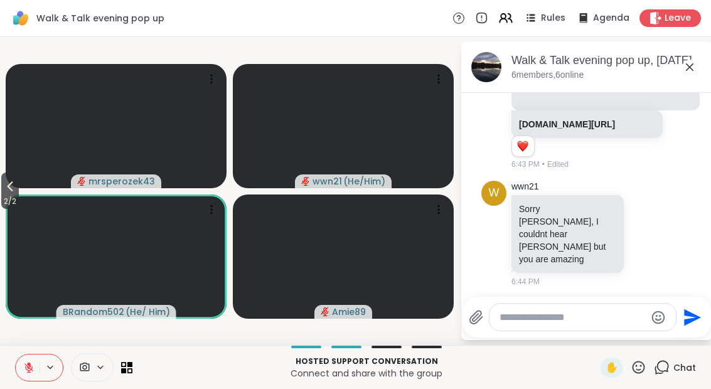
click at [36, 378] on button at bounding box center [28, 367] width 24 height 26
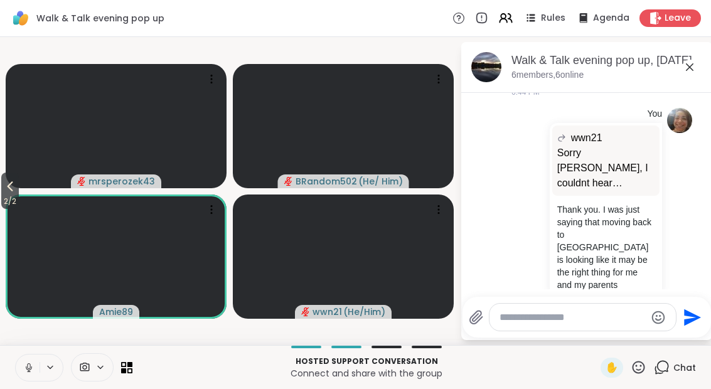
scroll to position [562, 0]
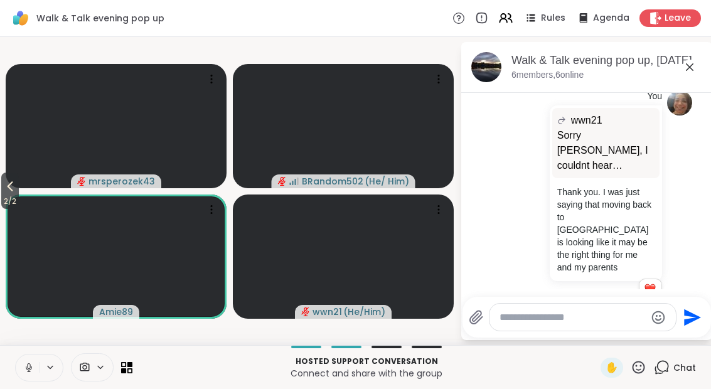
click at [6, 196] on span "2 / 2" at bounding box center [10, 201] width 18 height 15
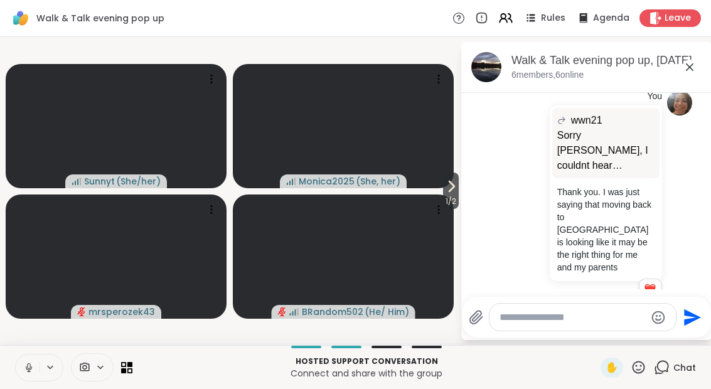
click at [562, 322] on textarea "Type your message" at bounding box center [572, 317] width 146 height 13
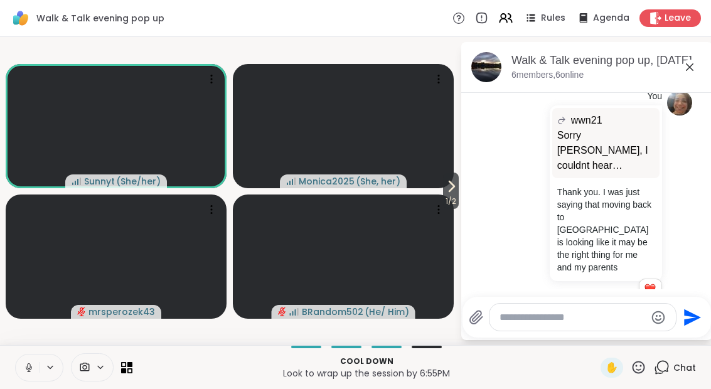
click at [25, 373] on button at bounding box center [28, 367] width 24 height 26
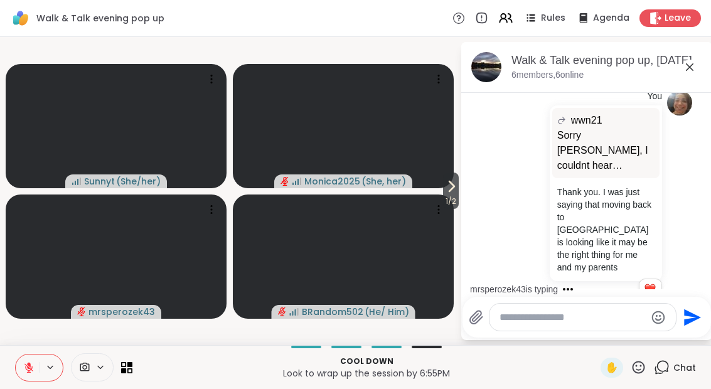
scroll to position [641, 0]
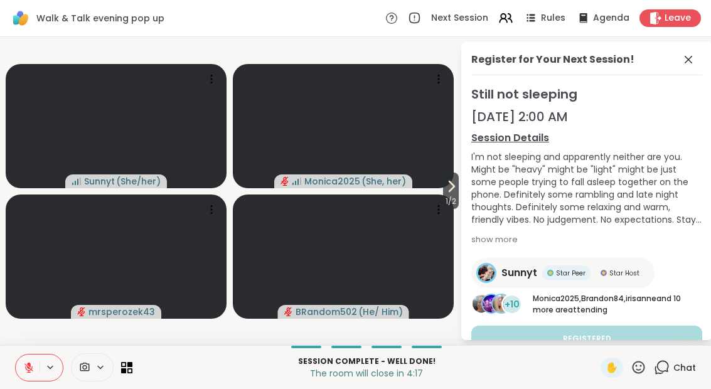
click at [31, 371] on icon at bounding box center [28, 367] width 11 height 11
click at [459, 196] on span "1 / 2" at bounding box center [451, 201] width 16 height 15
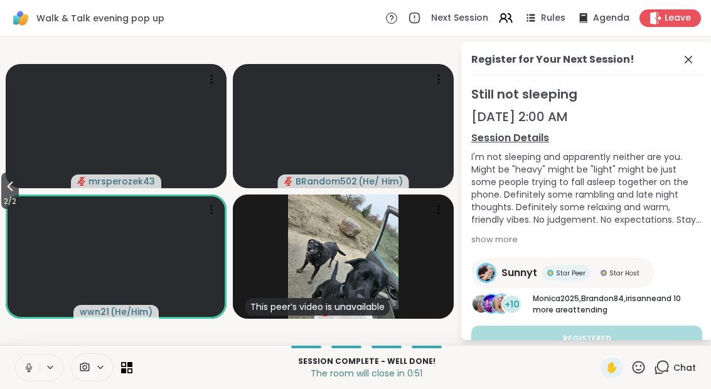
click at [685, 55] on icon at bounding box center [688, 59] width 15 height 15
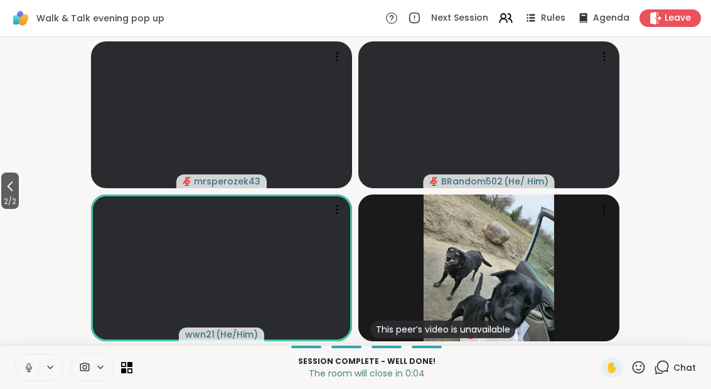
click at [10, 201] on span "2 / 2" at bounding box center [10, 201] width 18 height 15
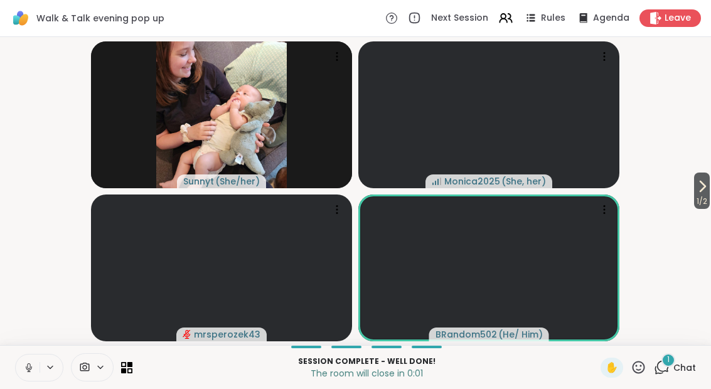
click at [649, 280] on video-player-container "1 / 2 Sunnyt ( She/her ) Monica2025 ( She, her ) mrsperozek43 BRandom502 ( He/ …" at bounding box center [356, 191] width 696 height 298
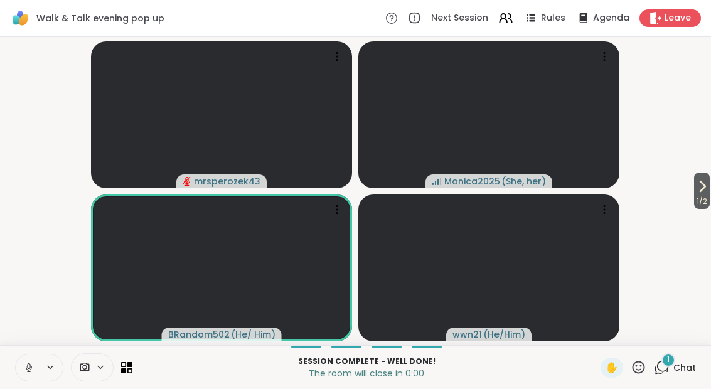
click at [677, 376] on div "1 Chat" at bounding box center [675, 368] width 42 height 20
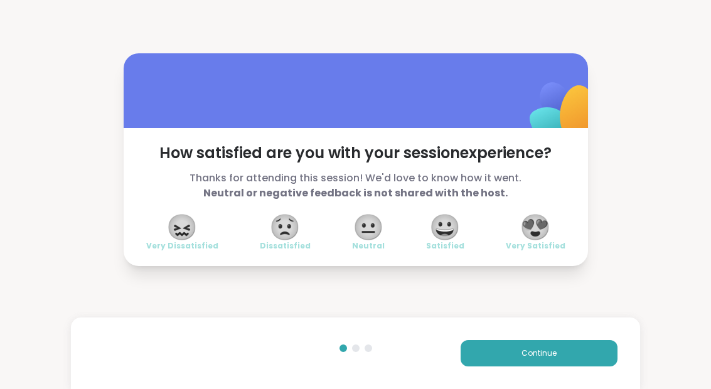
click at [461, 237] on div "😀 Satisfied" at bounding box center [445, 233] width 38 height 35
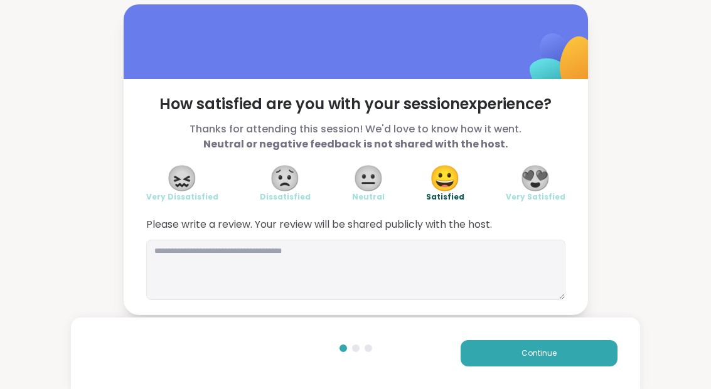
click at [584, 351] on button "Continue" at bounding box center [539, 353] width 157 height 26
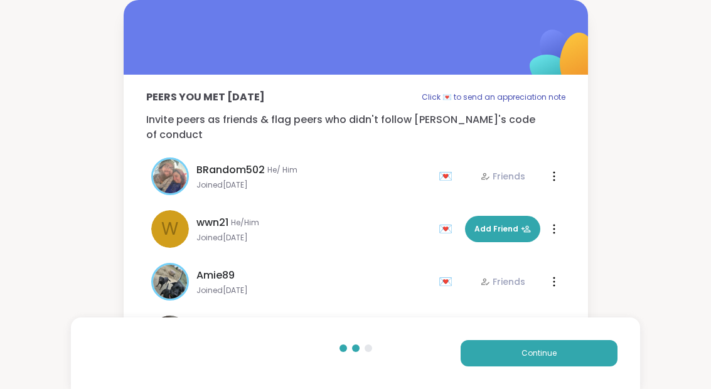
click at [583, 351] on button "Continue" at bounding box center [539, 353] width 157 height 26
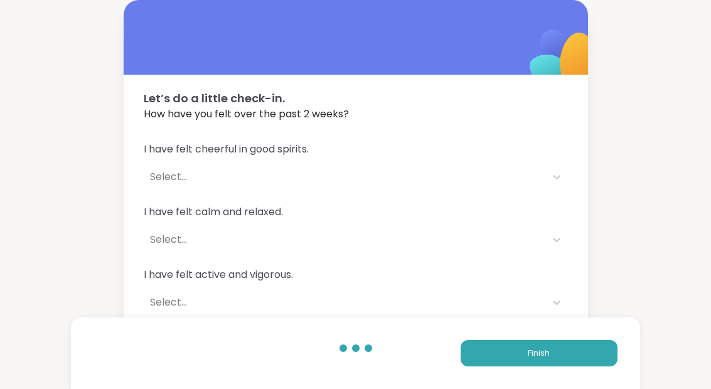
click at [592, 353] on button "Finish" at bounding box center [539, 353] width 157 height 26
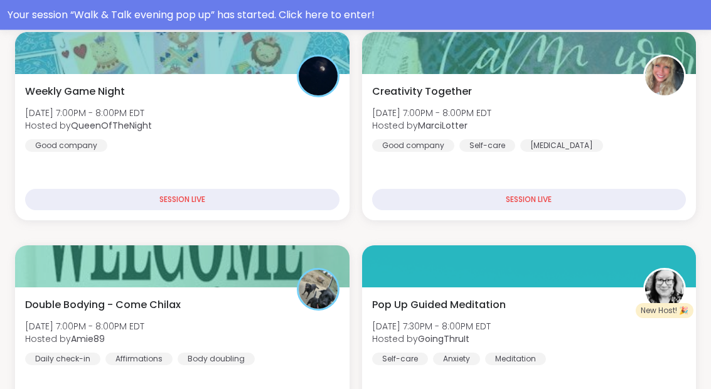
scroll to position [505, 0]
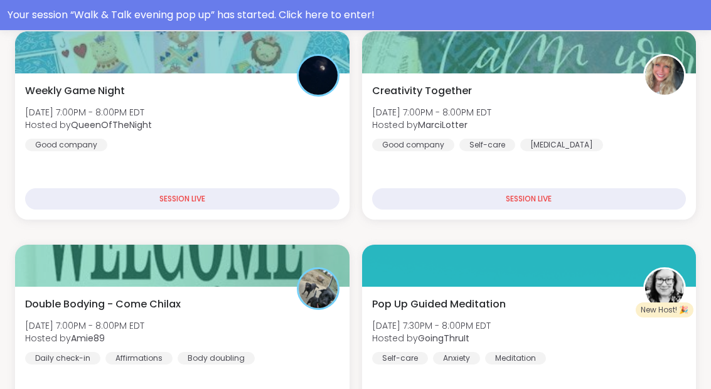
click at [233, 331] on div "Double Bodying - Come Chilax [DATE] 7:00PM - 8:00PM EDT Hosted by Amie89 Daily …" at bounding box center [182, 331] width 314 height 68
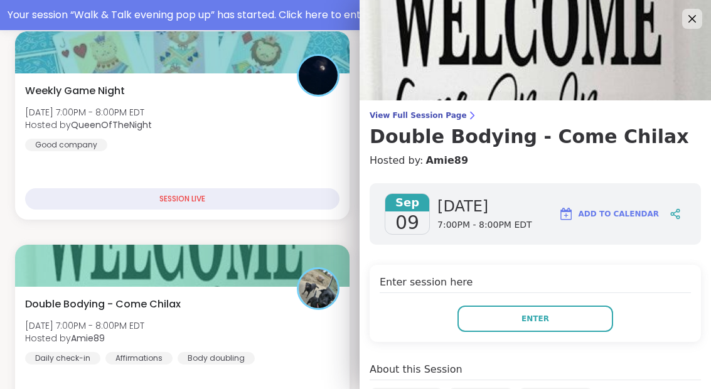
click at [604, 312] on button "Enter" at bounding box center [535, 319] width 156 height 26
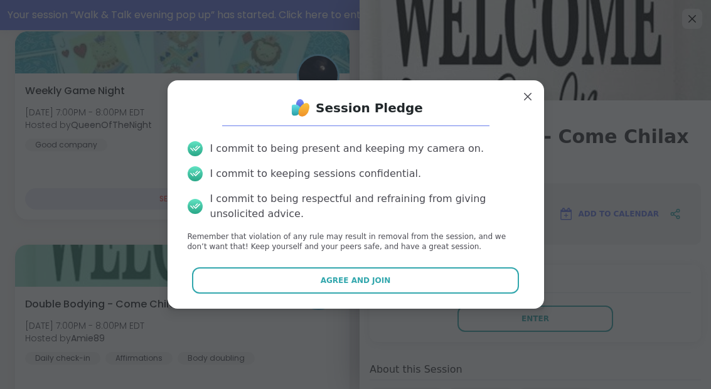
click at [474, 294] on button "Agree and Join" at bounding box center [355, 280] width 327 height 26
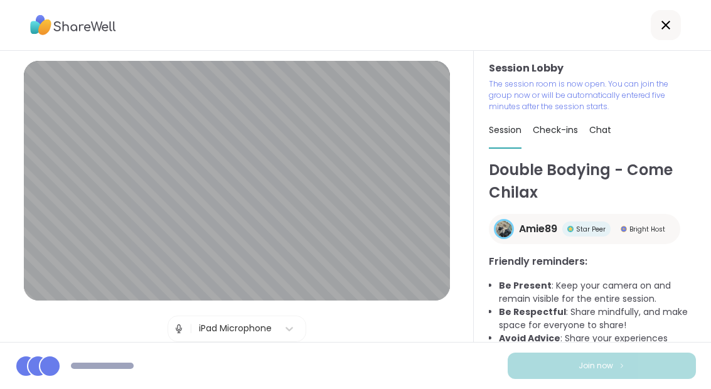
scroll to position [50, 0]
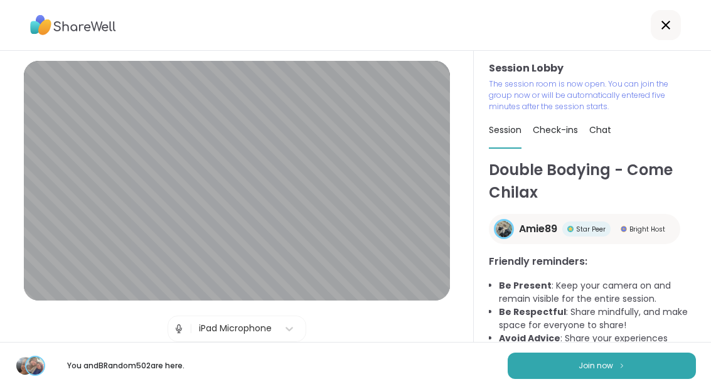
click at [567, 377] on button "Join now" at bounding box center [602, 366] width 188 height 26
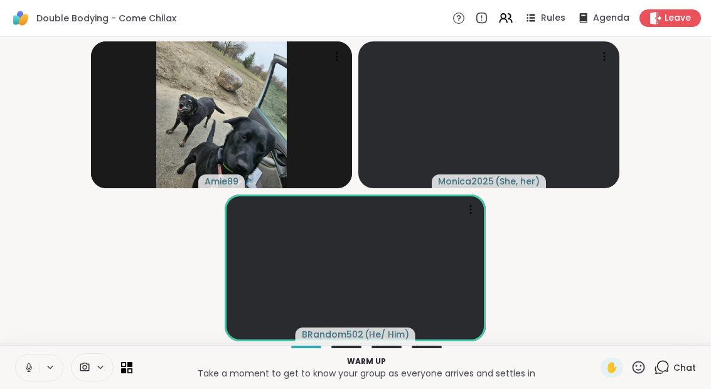
click at [22, 368] on button at bounding box center [28, 367] width 24 height 26
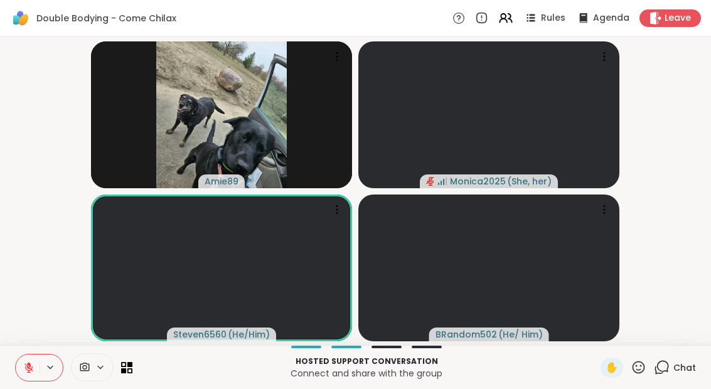
click at [35, 379] on button at bounding box center [28, 367] width 24 height 26
click at [32, 378] on button at bounding box center [28, 367] width 24 height 26
click at [18, 366] on button at bounding box center [28, 367] width 24 height 26
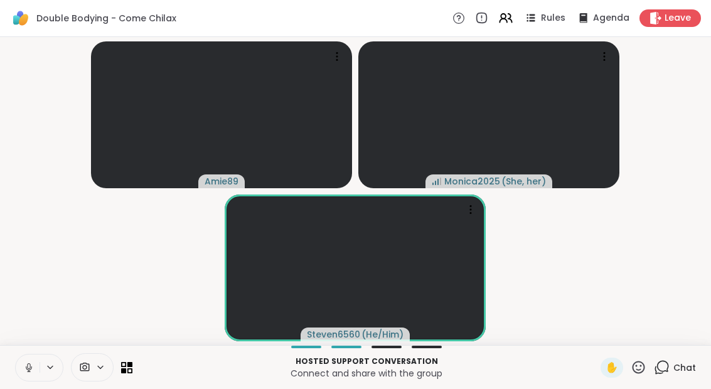
click at [513, 20] on icon at bounding box center [505, 18] width 15 height 15
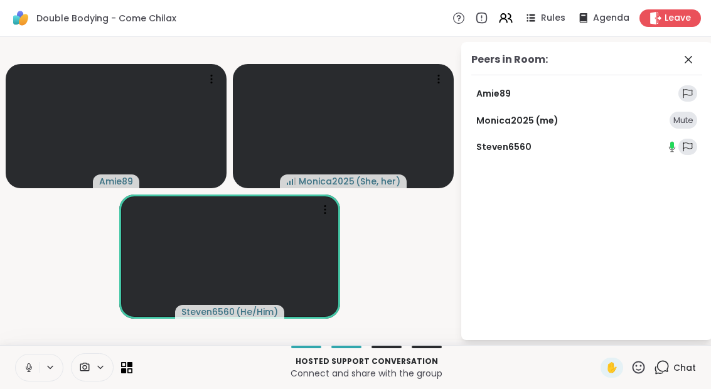
click at [691, 58] on icon at bounding box center [688, 59] width 15 height 15
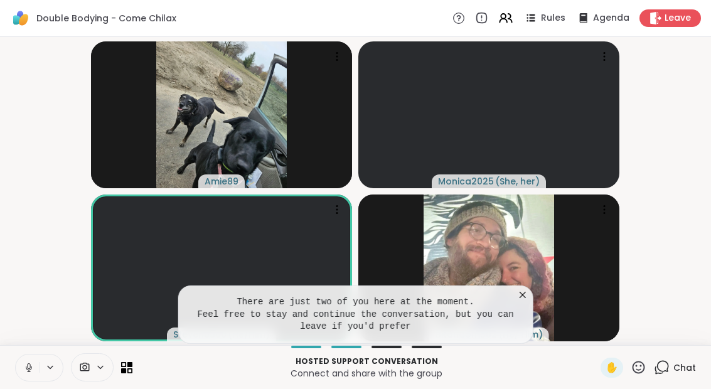
click at [524, 299] on icon at bounding box center [522, 295] width 13 height 13
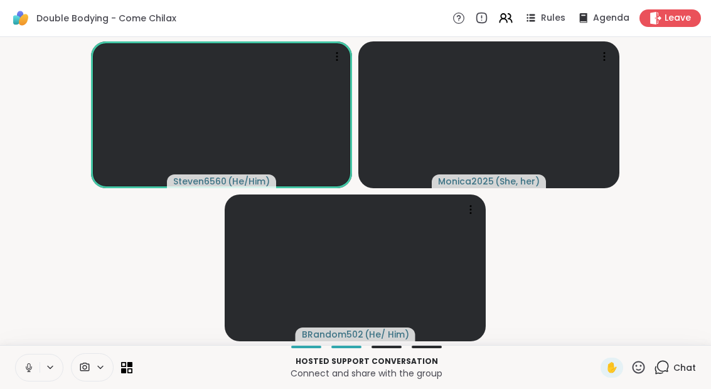
click at [29, 375] on button at bounding box center [28, 367] width 24 height 26
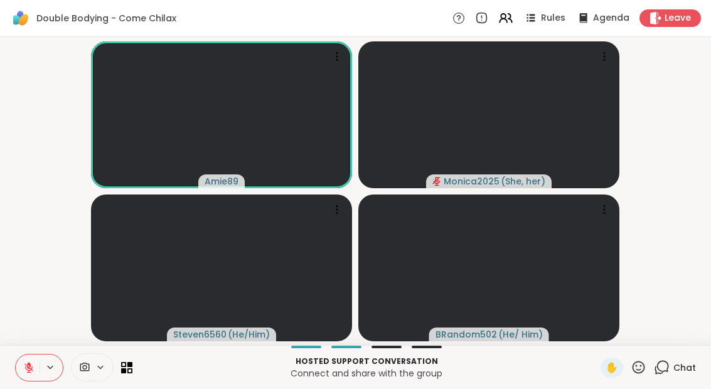
click at [666, 377] on div "Chat" at bounding box center [675, 368] width 42 height 20
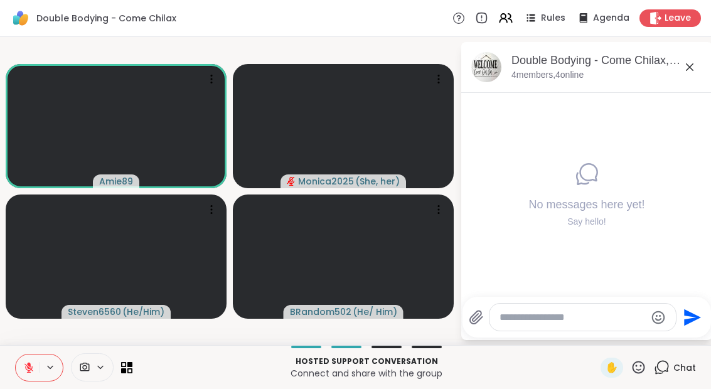
click at [559, 315] on textarea "Type your message" at bounding box center [572, 317] width 146 height 13
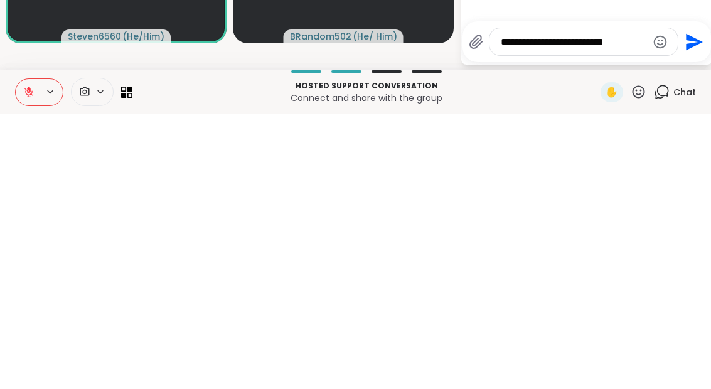
type textarea "**********"
click at [699, 307] on icon "Send" at bounding box center [693, 317] width 20 height 20
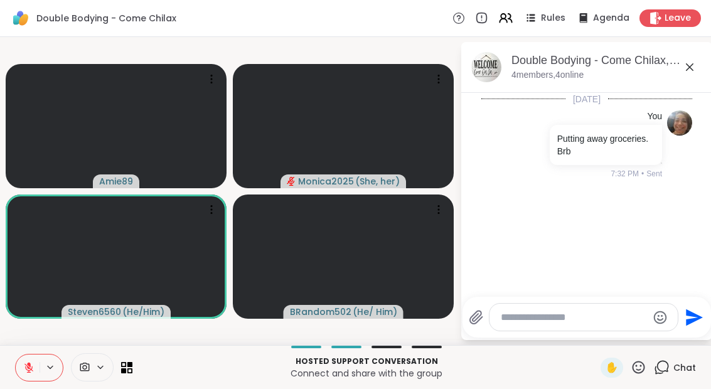
click at [21, 372] on button at bounding box center [28, 367] width 24 height 26
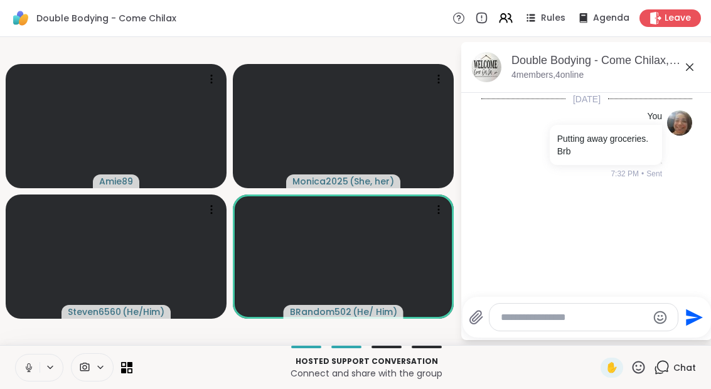
click at [17, 370] on button at bounding box center [28, 367] width 24 height 26
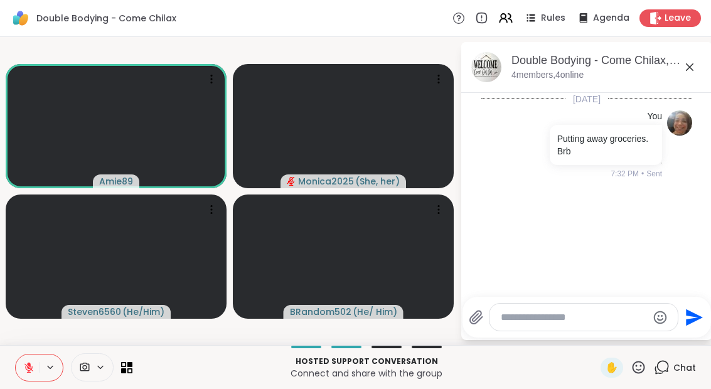
click at [18, 378] on button at bounding box center [28, 367] width 24 height 26
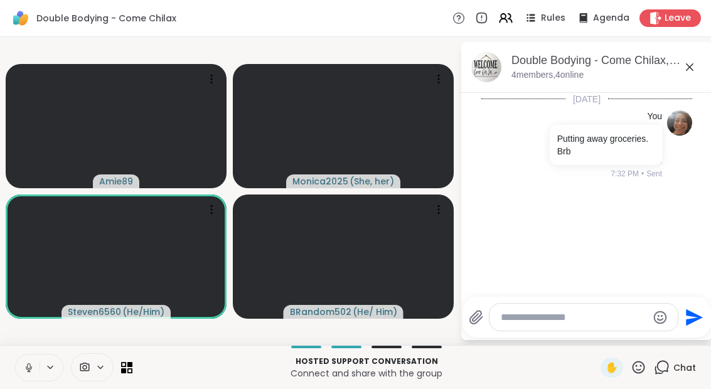
click at [38, 372] on button at bounding box center [28, 367] width 24 height 26
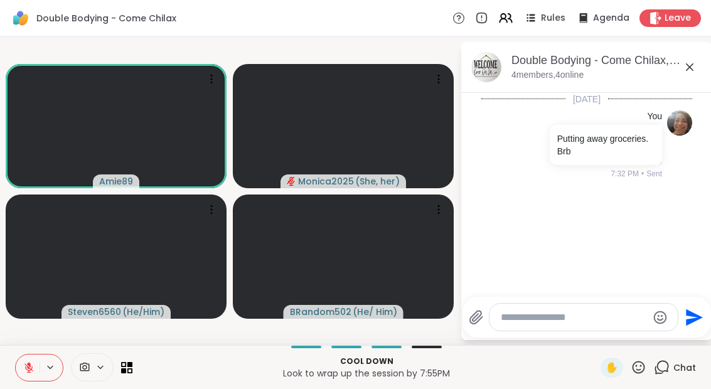
click at [21, 362] on button at bounding box center [28, 367] width 24 height 26
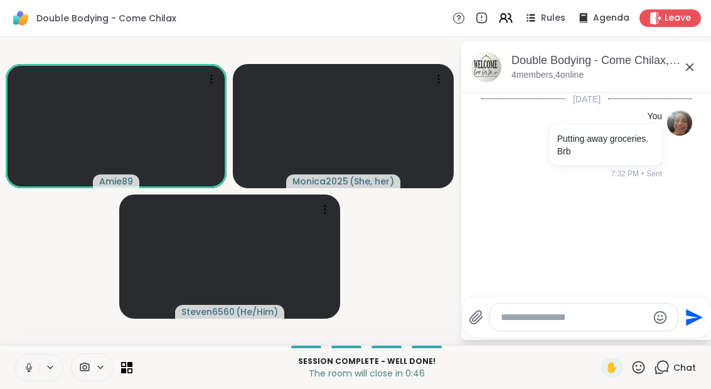
click at [678, 16] on span "Leave" at bounding box center [677, 18] width 26 height 13
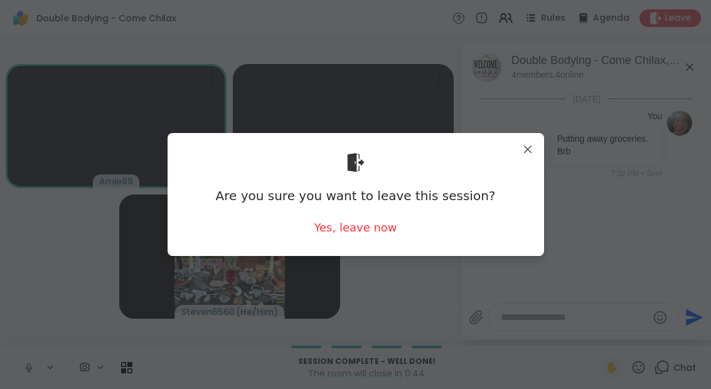
click at [336, 233] on div "Yes, leave now" at bounding box center [355, 228] width 83 height 16
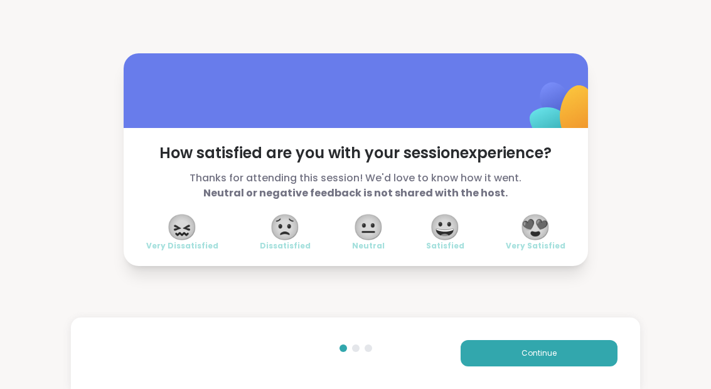
click at [462, 235] on div "😀 Satisfied" at bounding box center [445, 233] width 38 height 35
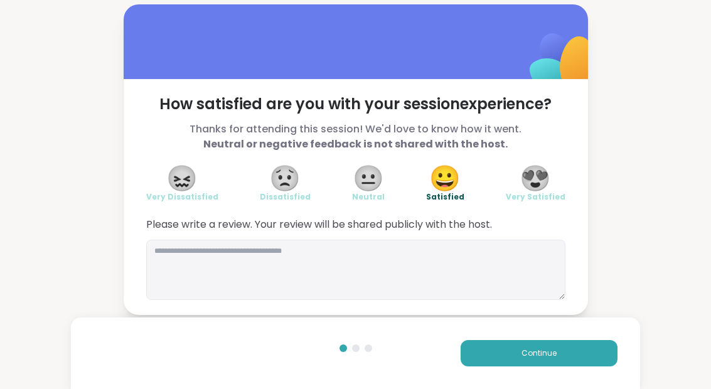
click at [517, 358] on button "Continue" at bounding box center [539, 353] width 157 height 26
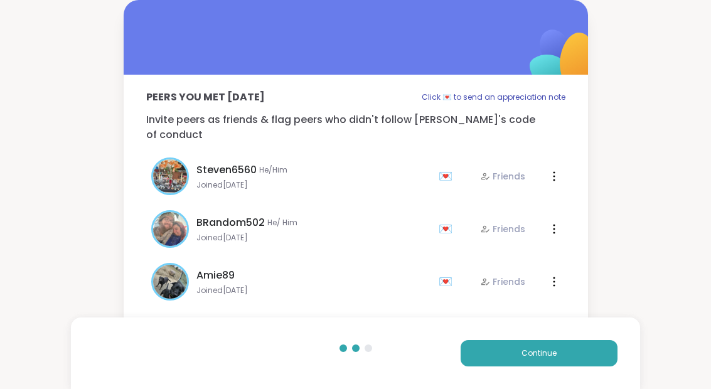
click at [516, 357] on button "Continue" at bounding box center [539, 353] width 157 height 26
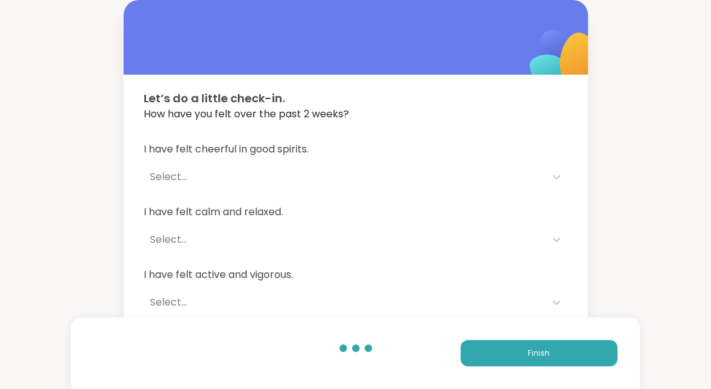
click at [529, 357] on span "Finish" at bounding box center [539, 353] width 22 height 11
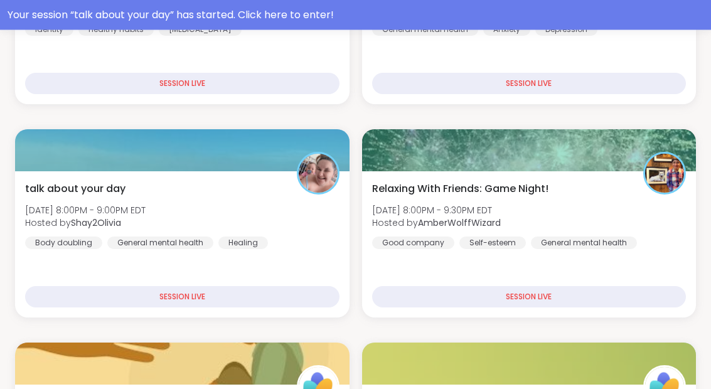
scroll to position [1261, 0]
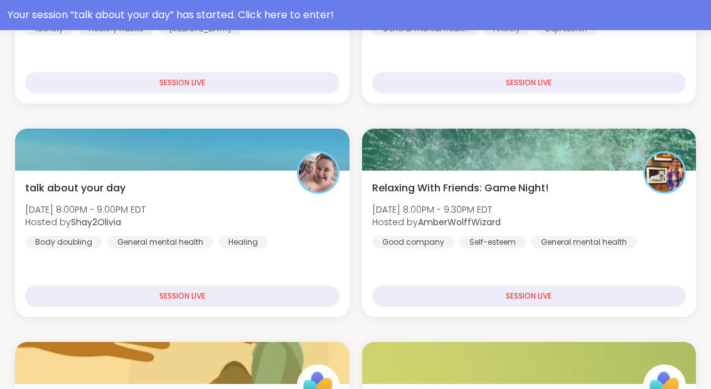
click at [253, 211] on div "talk about your day [DATE] 8:00PM - 9:00PM EDT Hosted by Shay2Olivia Body doubl…" at bounding box center [182, 215] width 314 height 68
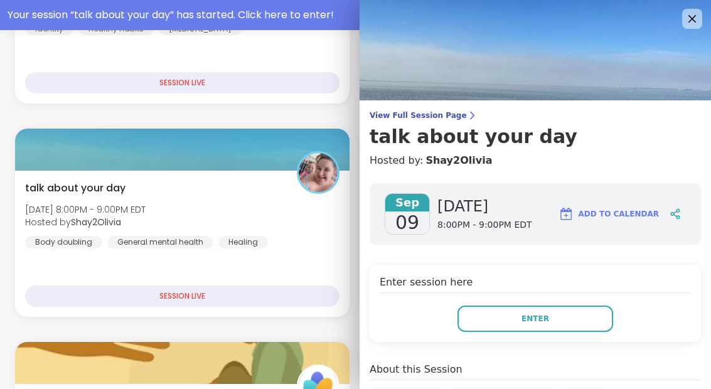
click at [586, 327] on button "Enter" at bounding box center [535, 319] width 156 height 26
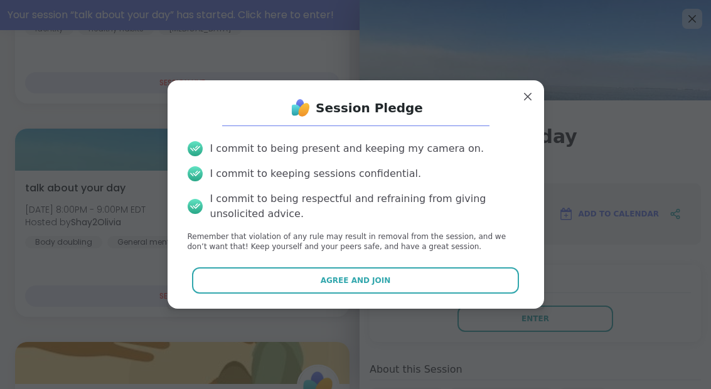
click at [460, 294] on button "Agree and Join" at bounding box center [355, 280] width 327 height 26
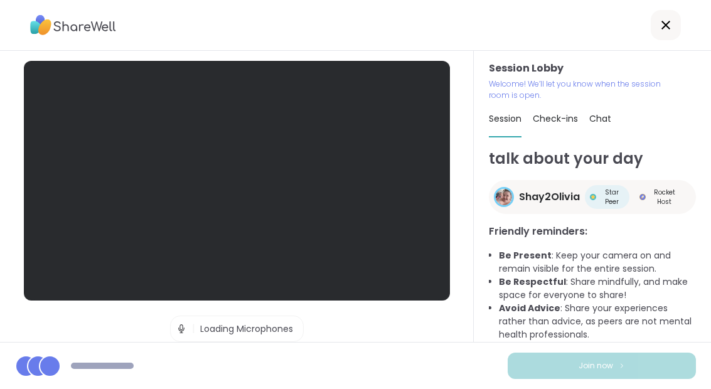
scroll to position [50, 0]
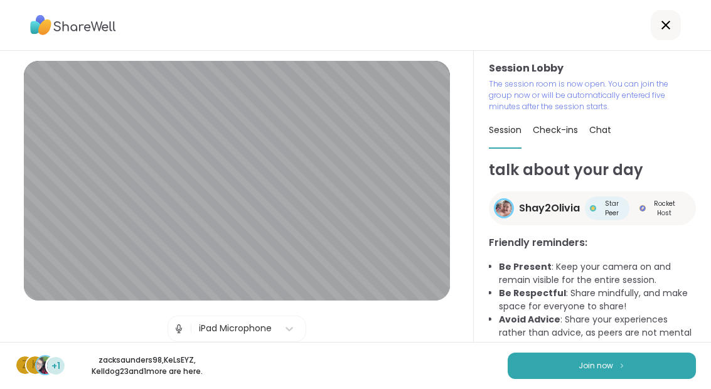
click at [624, 377] on button "Join now" at bounding box center [602, 366] width 188 height 26
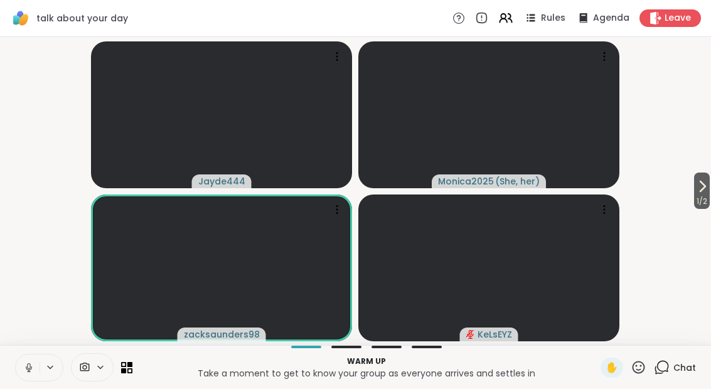
click at [705, 191] on icon at bounding box center [702, 186] width 15 height 15
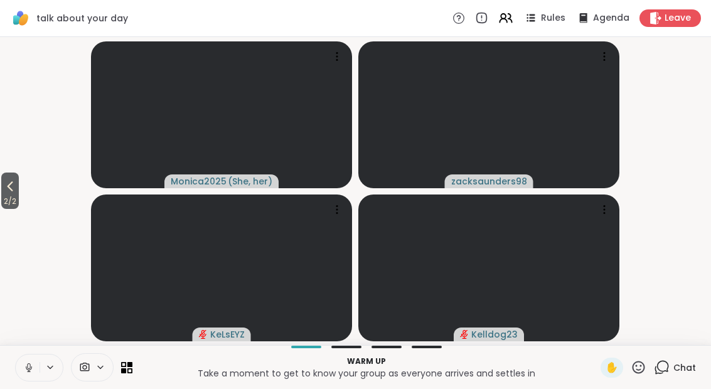
click at [36, 358] on button at bounding box center [28, 367] width 24 height 26
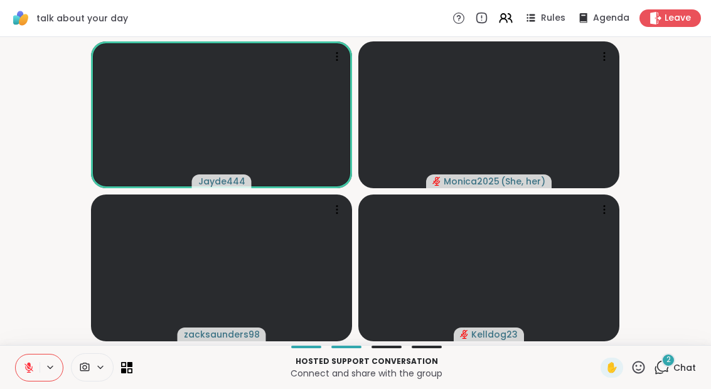
click at [671, 368] on div "2 Chat" at bounding box center [675, 368] width 42 height 20
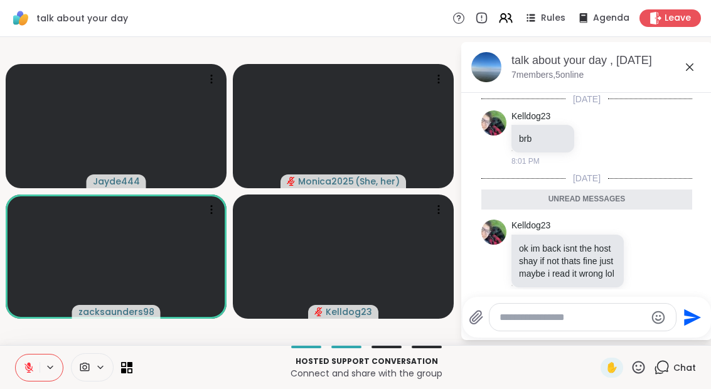
scroll to position [83, 0]
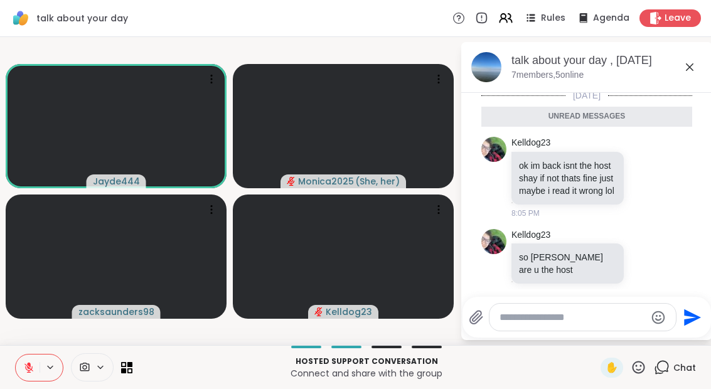
click at [690, 72] on icon at bounding box center [689, 67] width 15 height 15
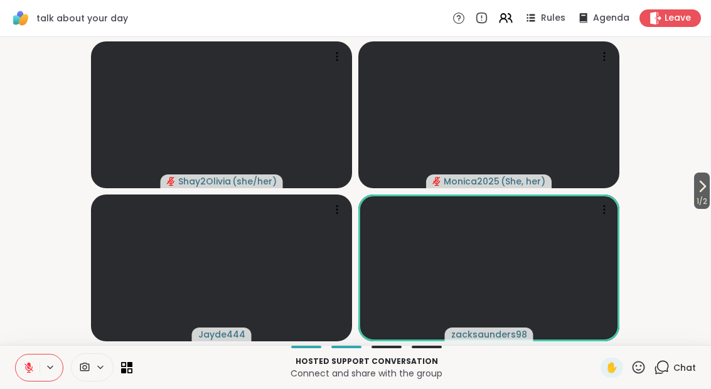
click at [662, 376] on div "Chat" at bounding box center [675, 368] width 42 height 20
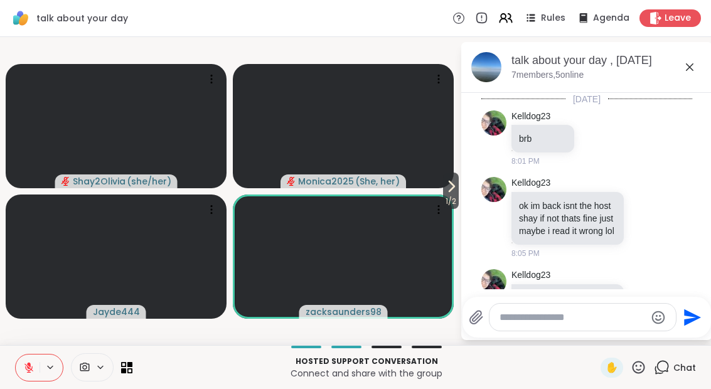
scroll to position [149, 0]
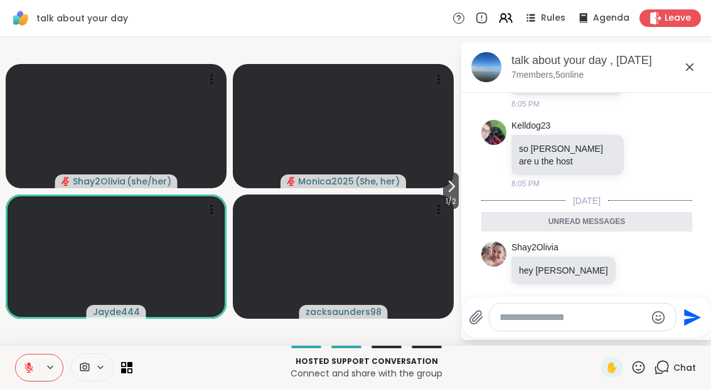
click at [530, 322] on textarea "Type your message" at bounding box center [572, 317] width 146 height 13
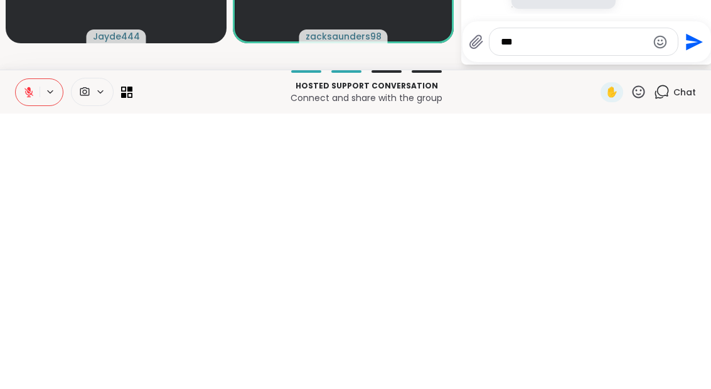
type textarea "***"
click at [690, 307] on icon "Send" at bounding box center [693, 317] width 20 height 20
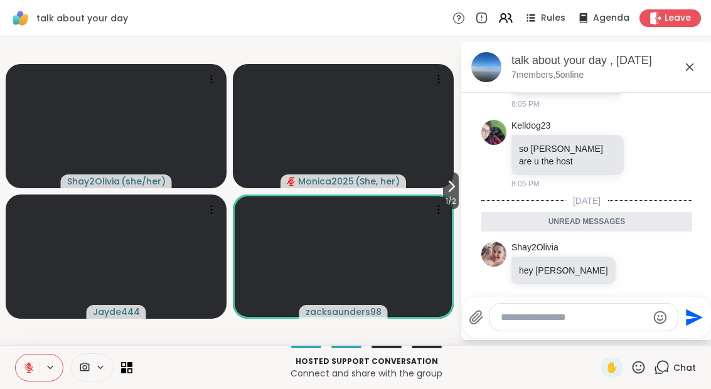
scroll to position [186, 0]
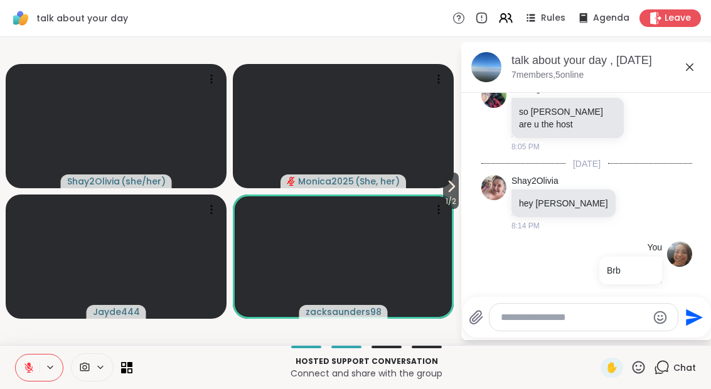
click at [658, 21] on icon at bounding box center [655, 18] width 13 height 13
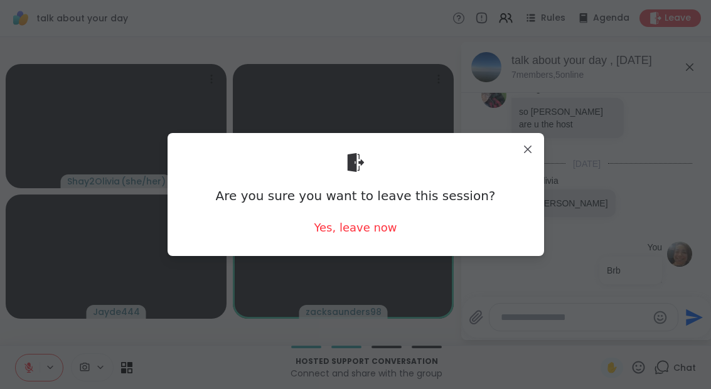
click at [348, 226] on div "Yes, leave now" at bounding box center [355, 228] width 83 height 16
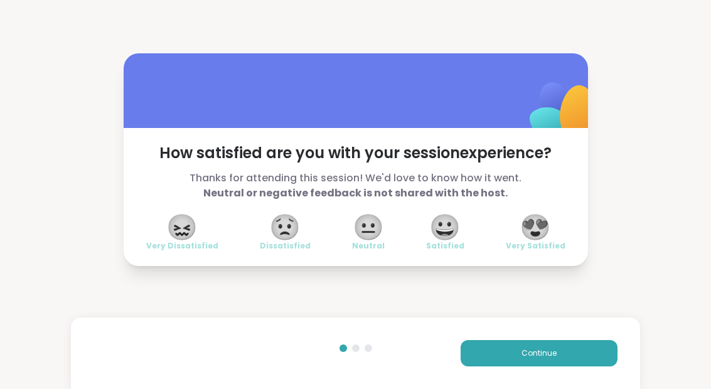
click at [461, 230] on div "😀 Satisfied" at bounding box center [445, 233] width 38 height 35
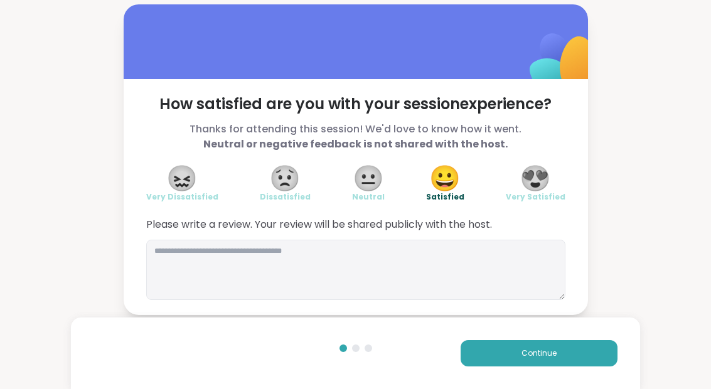
click at [506, 351] on button "Continue" at bounding box center [539, 353] width 157 height 26
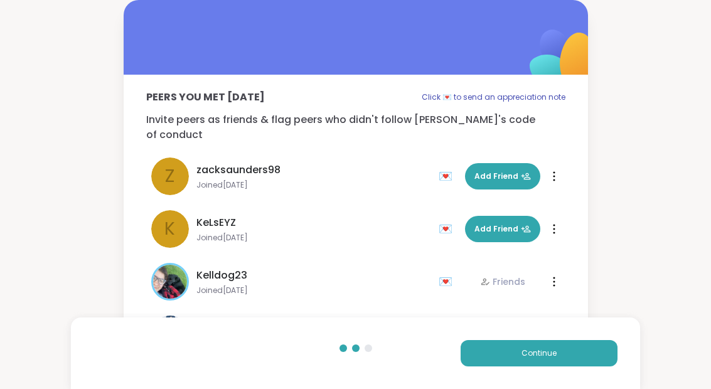
click at [506, 350] on button "Continue" at bounding box center [539, 353] width 157 height 26
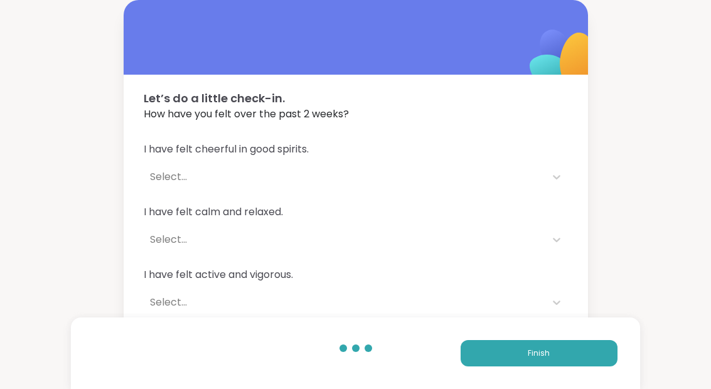
click at [534, 365] on button "Finish" at bounding box center [539, 353] width 157 height 26
